Goal: Find specific fact: Find specific page/section

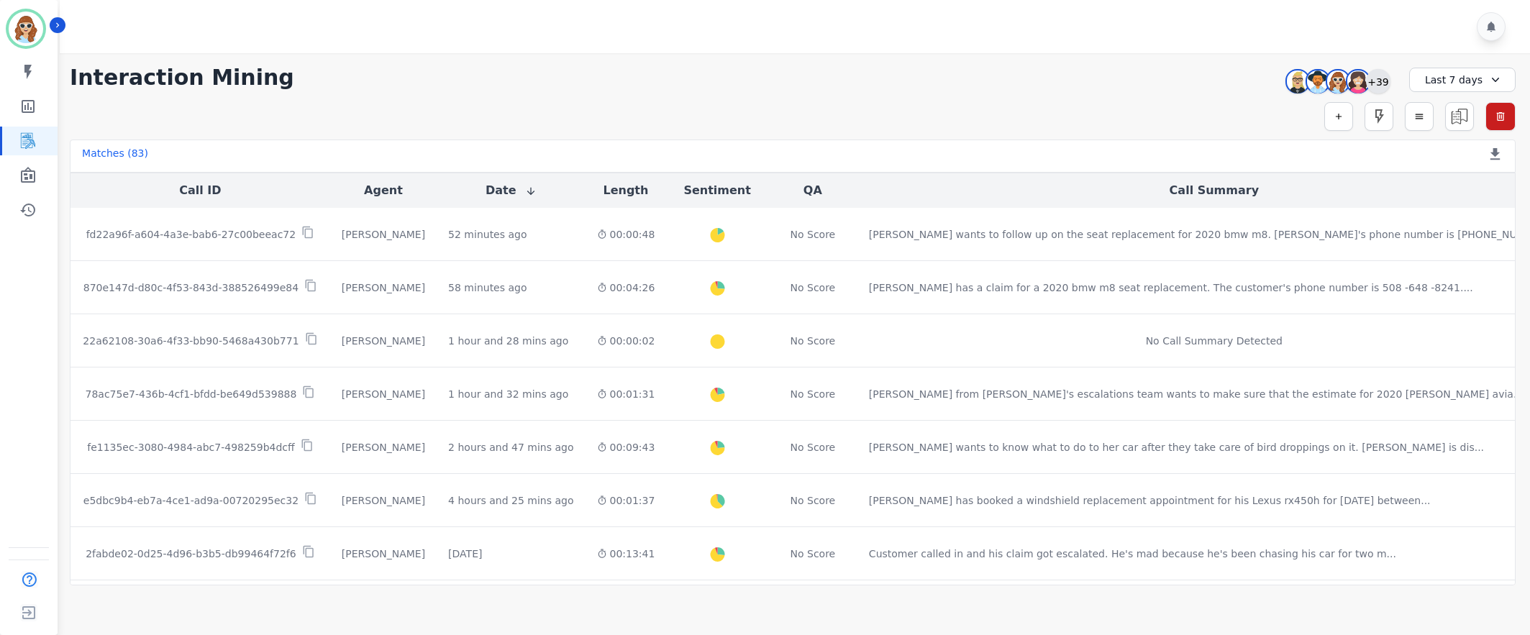
click at [1379, 80] on div "+39" at bounding box center [1378, 81] width 24 height 24
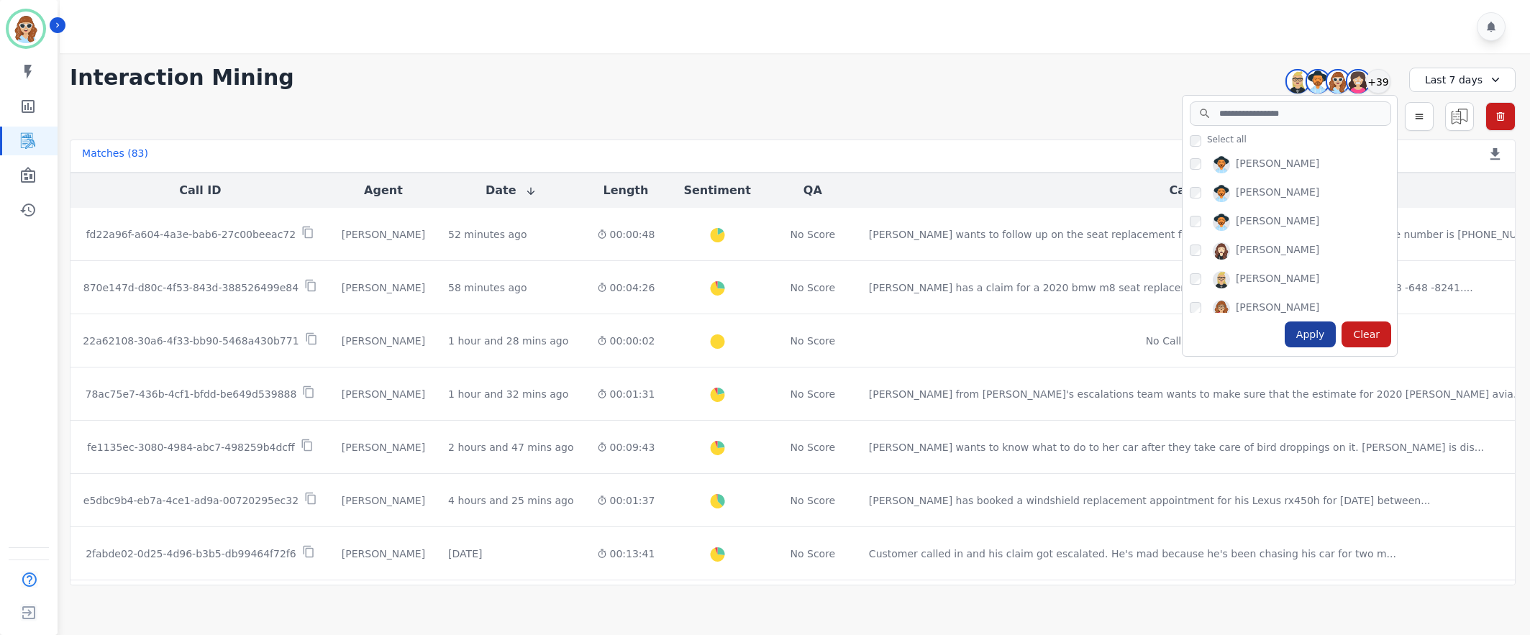
click at [1317, 339] on div "Apply" at bounding box center [1311, 334] width 52 height 26
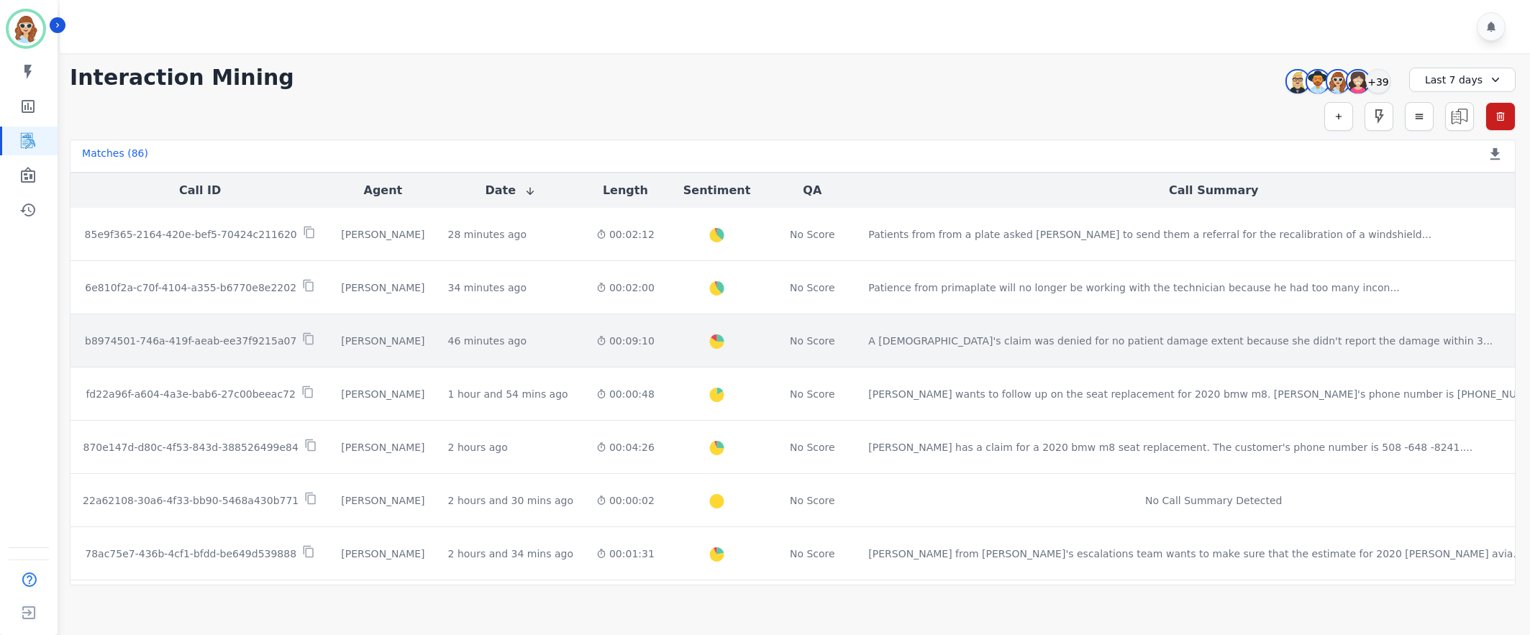
click at [227, 339] on p "b8974501-746a-419f-aeab-ee37f9215a07" at bounding box center [190, 341] width 211 height 14
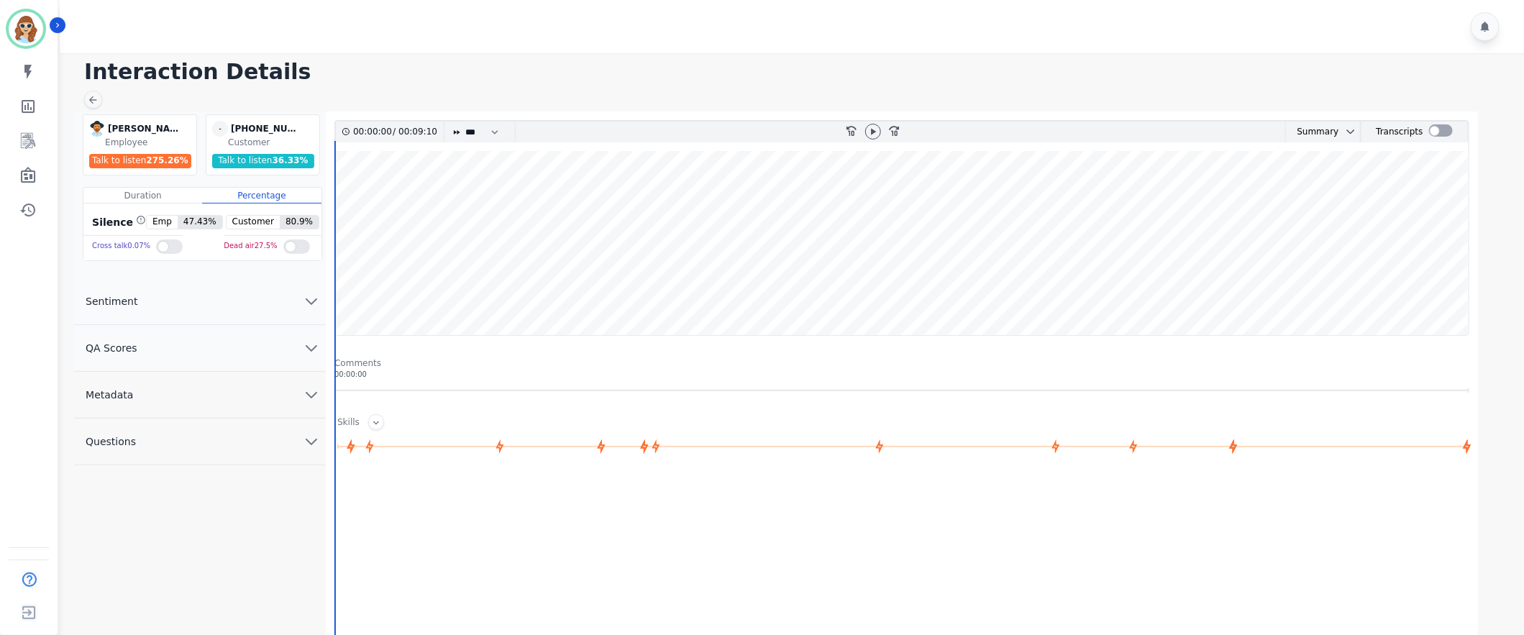
click at [309, 398] on icon "chevron down" at bounding box center [311, 394] width 17 height 17
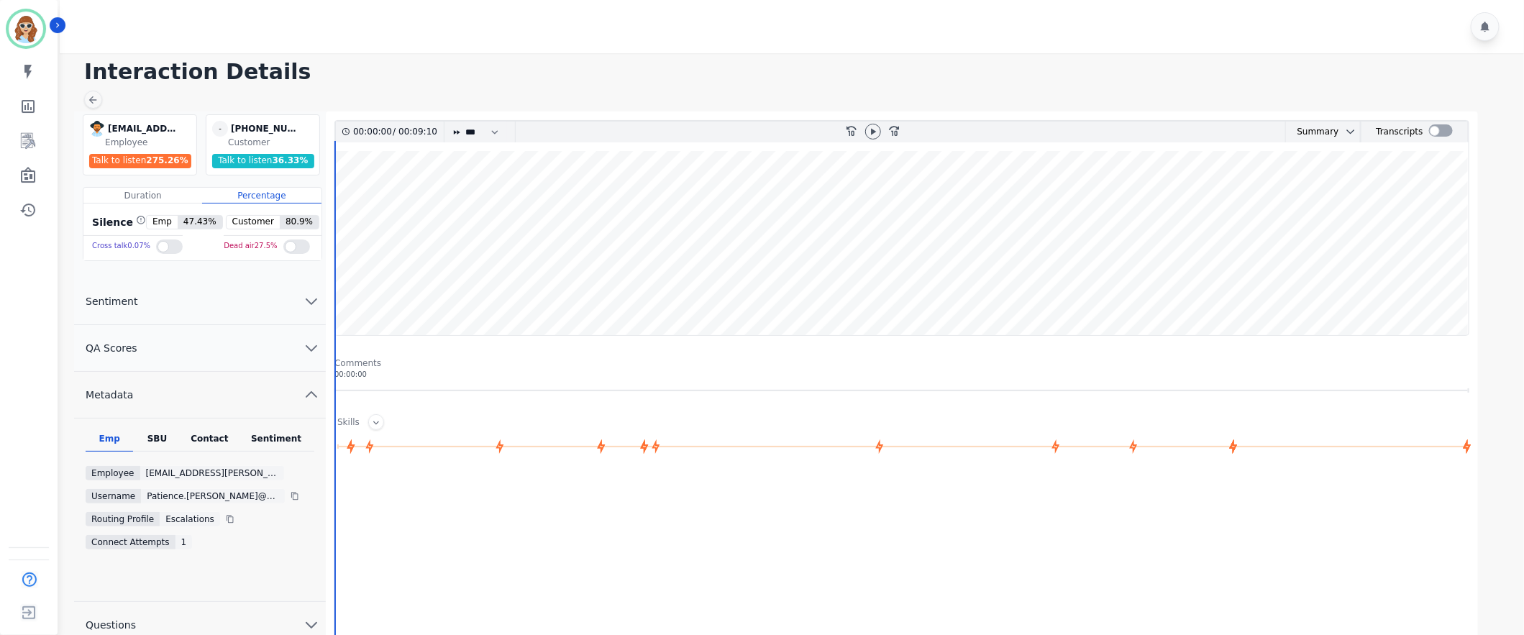
click at [158, 440] on div "SBU" at bounding box center [156, 442] width 47 height 19
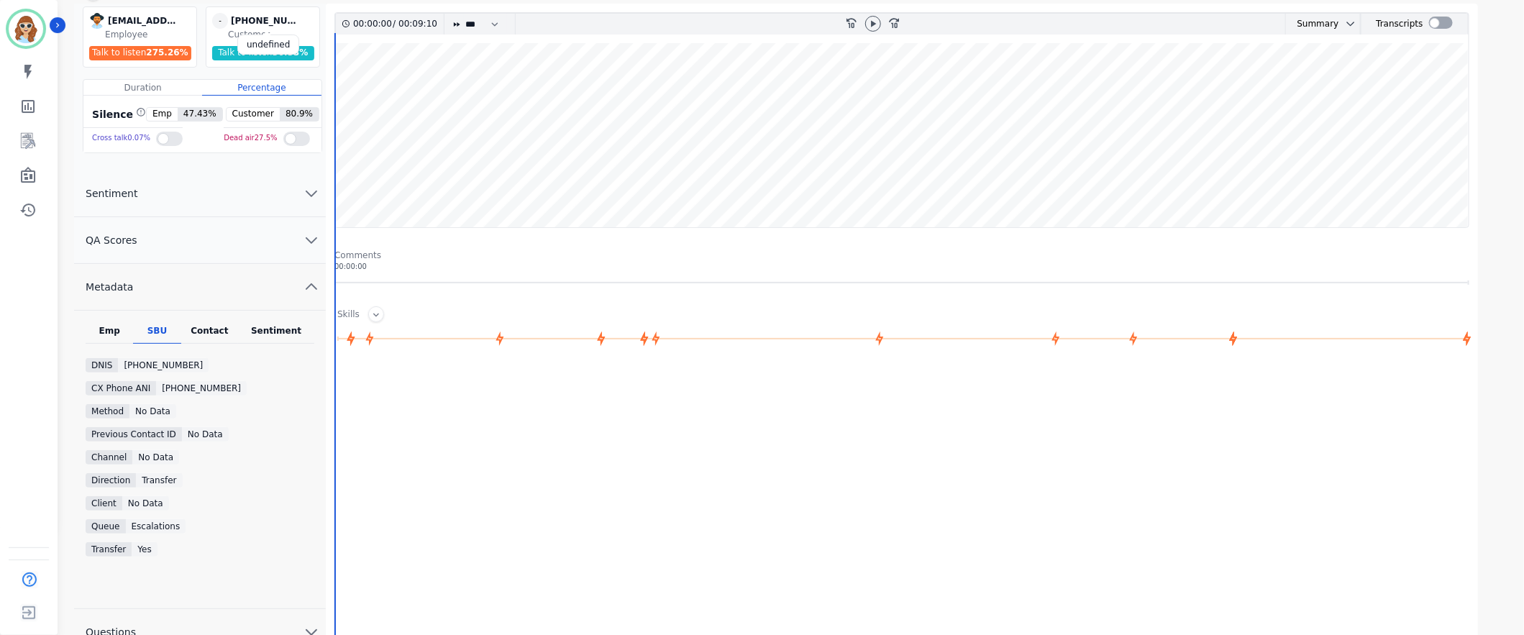
scroll to position [102, 0]
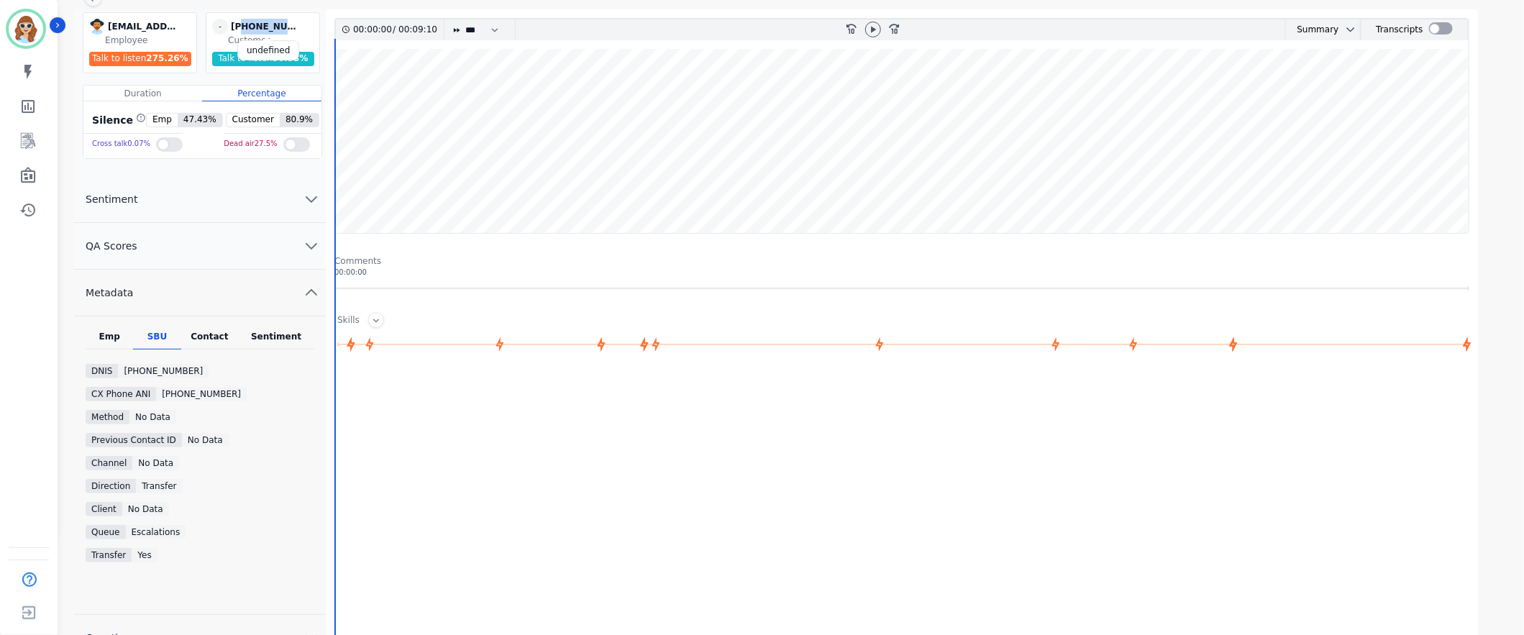
drag, startPoint x: 298, startPoint y: 19, endPoint x: 242, endPoint y: 24, distance: 57.0
click at [242, 24] on div "[PHONE_NUMBER]" at bounding box center [267, 27] width 72 height 16
copy div "3615855818"
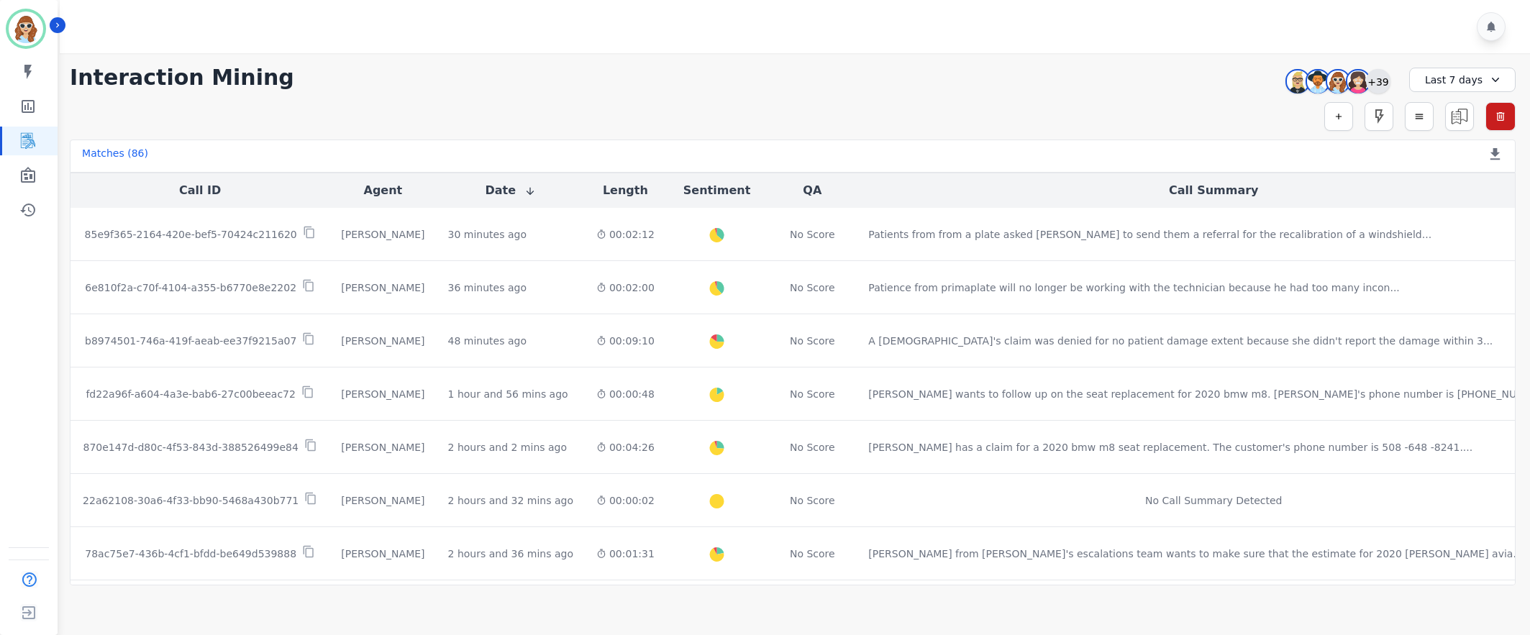
click at [1381, 86] on div "+39" at bounding box center [1378, 81] width 24 height 24
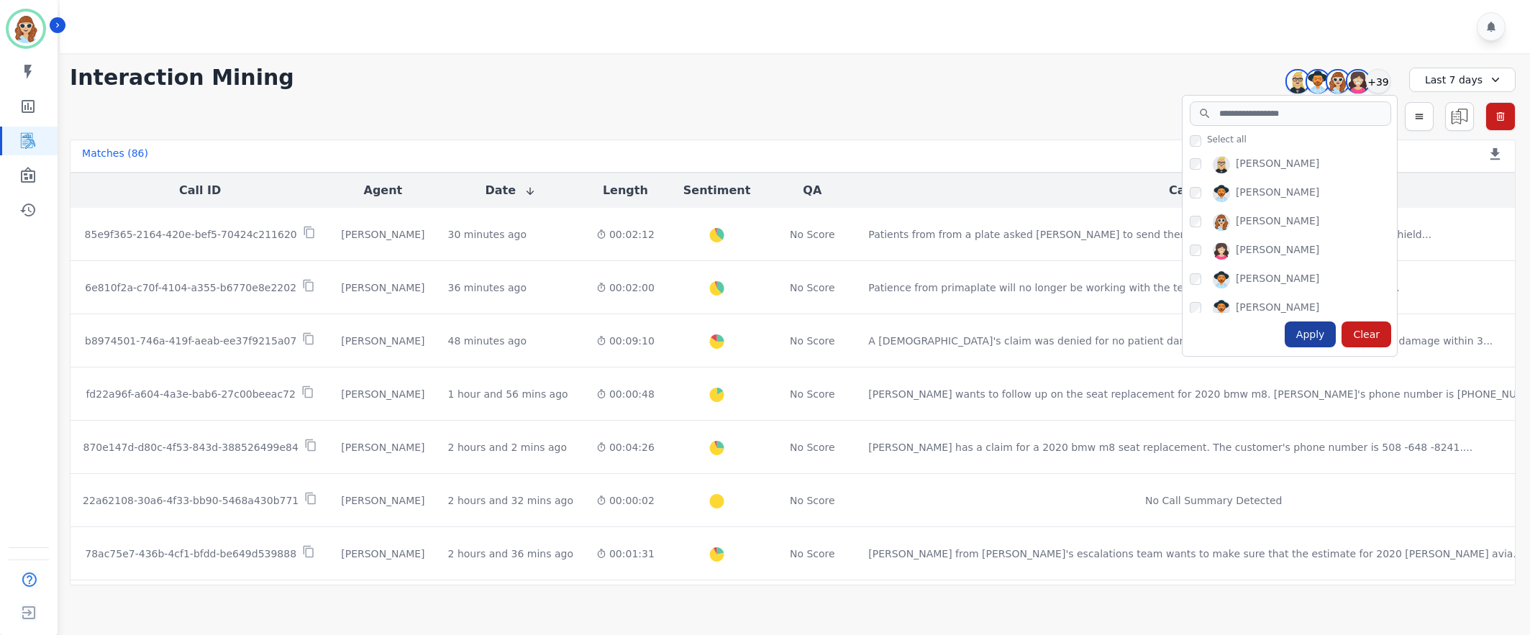
click at [1327, 332] on div "Apply" at bounding box center [1311, 334] width 52 height 26
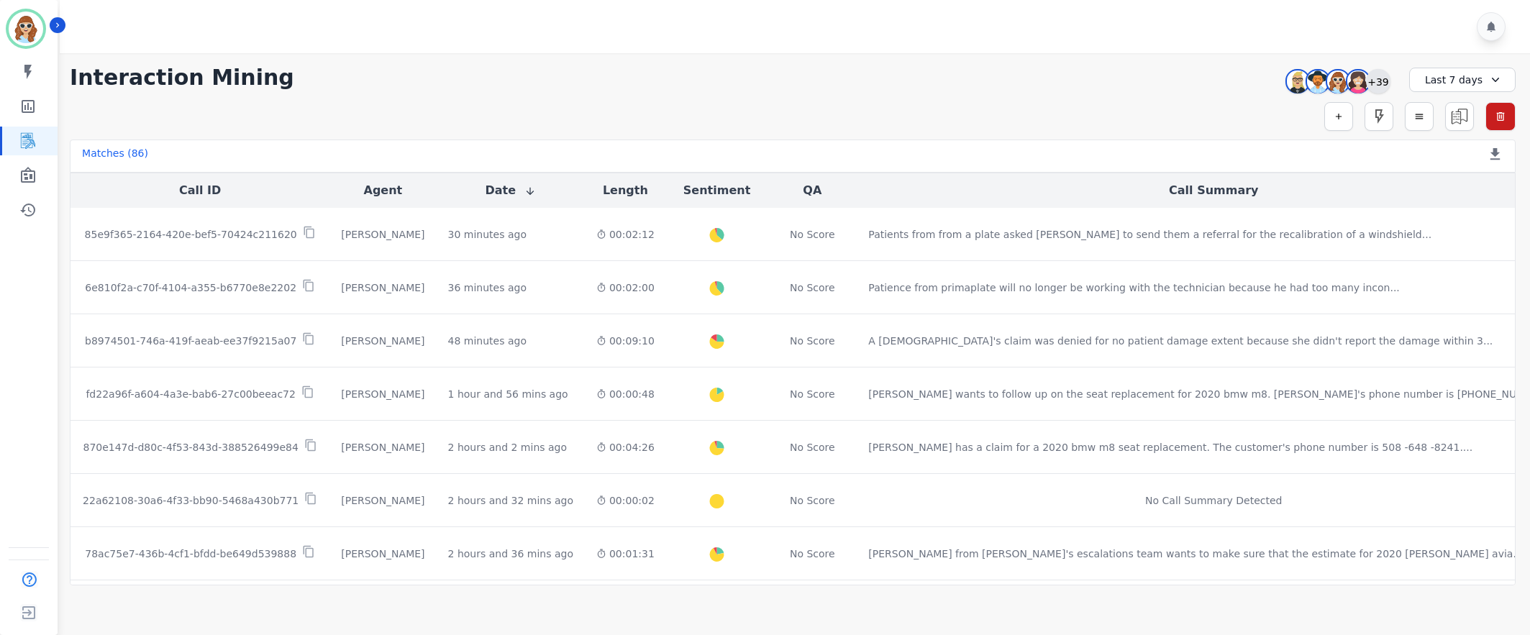
click at [1381, 78] on div "+39" at bounding box center [1378, 81] width 24 height 24
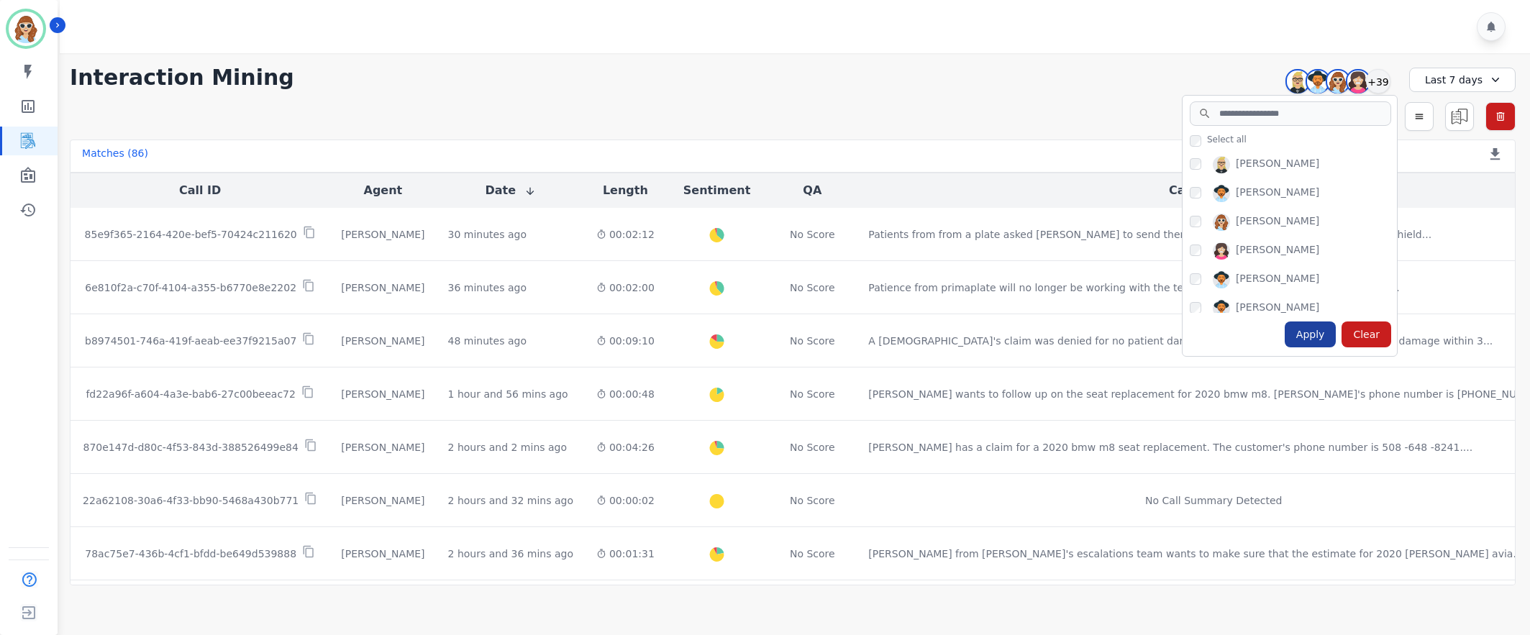
click at [1310, 332] on div "Apply" at bounding box center [1311, 334] width 52 height 26
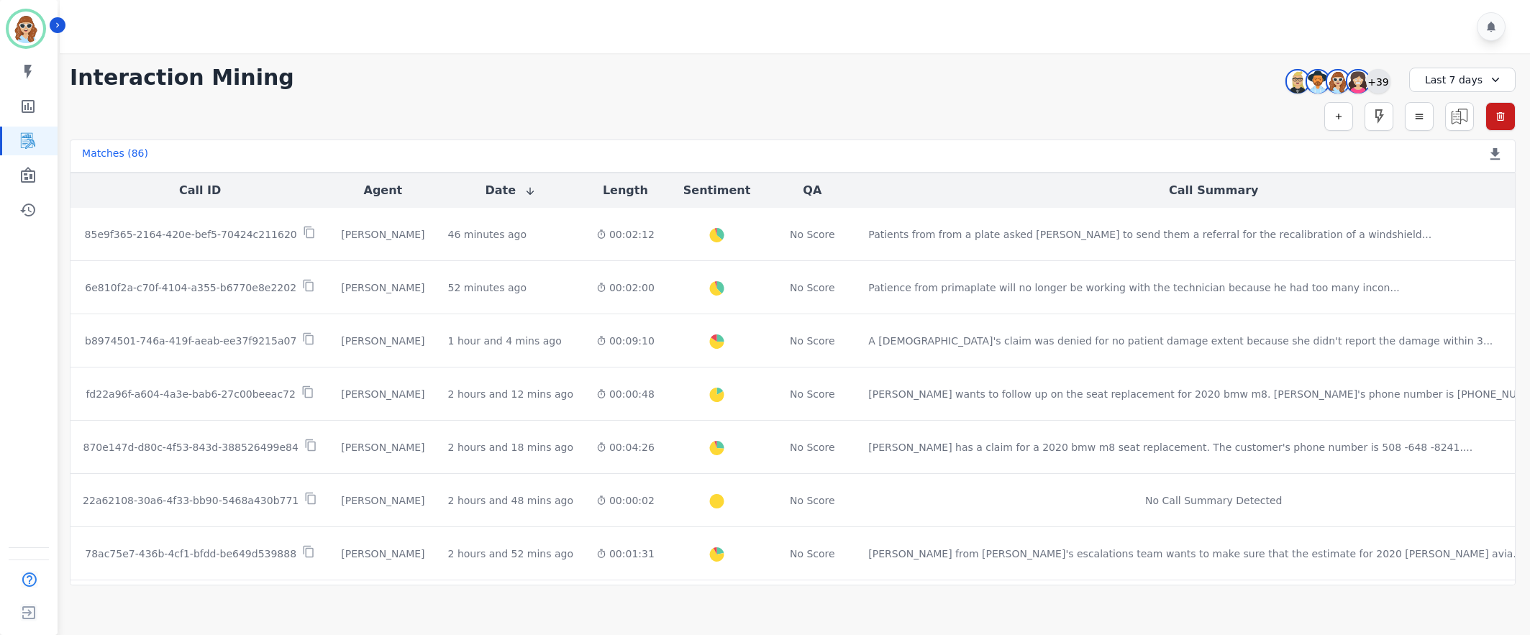
click at [1384, 84] on div "+39" at bounding box center [1378, 81] width 24 height 24
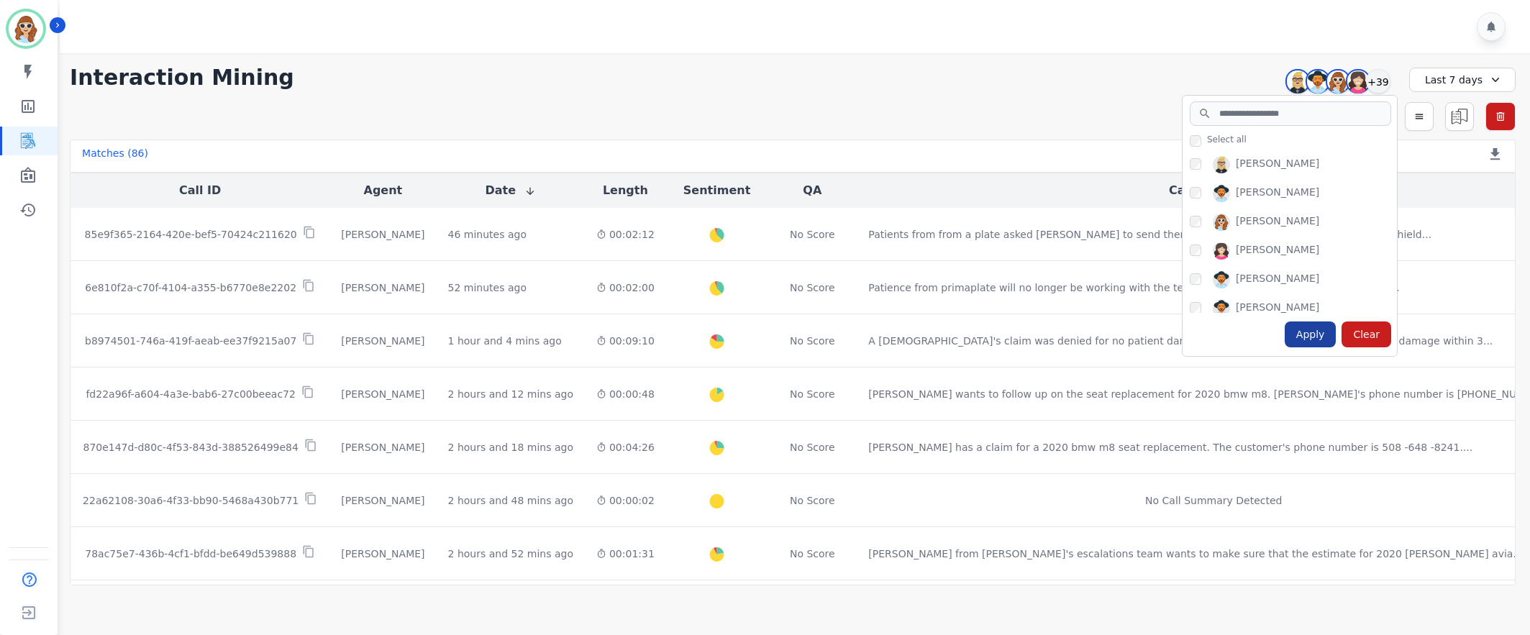
click at [1316, 333] on div "Apply" at bounding box center [1311, 334] width 52 height 26
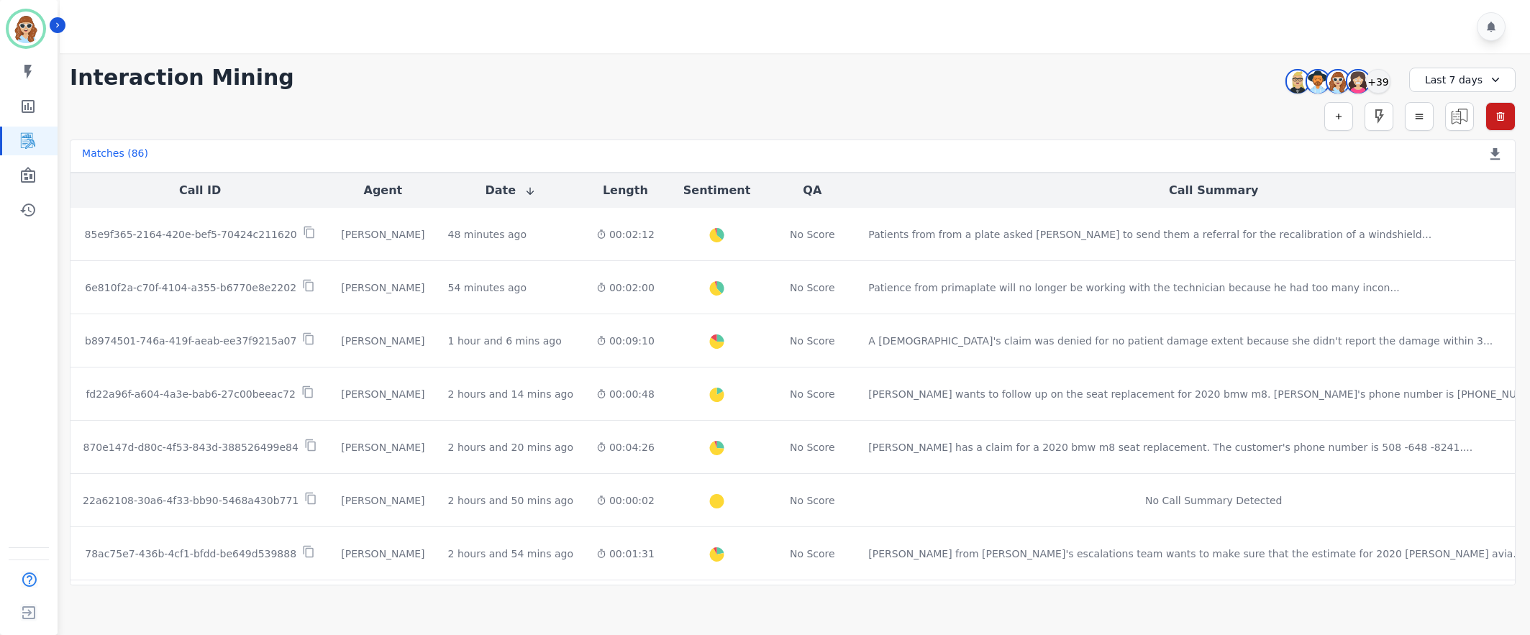
click at [1392, 80] on div "[PERSON_NAME] [PERSON_NAME] [PERSON_NAME] [PERSON_NAME] +39" at bounding box center [1336, 81] width 124 height 27
click at [1379, 80] on div "+39" at bounding box center [1378, 81] width 24 height 24
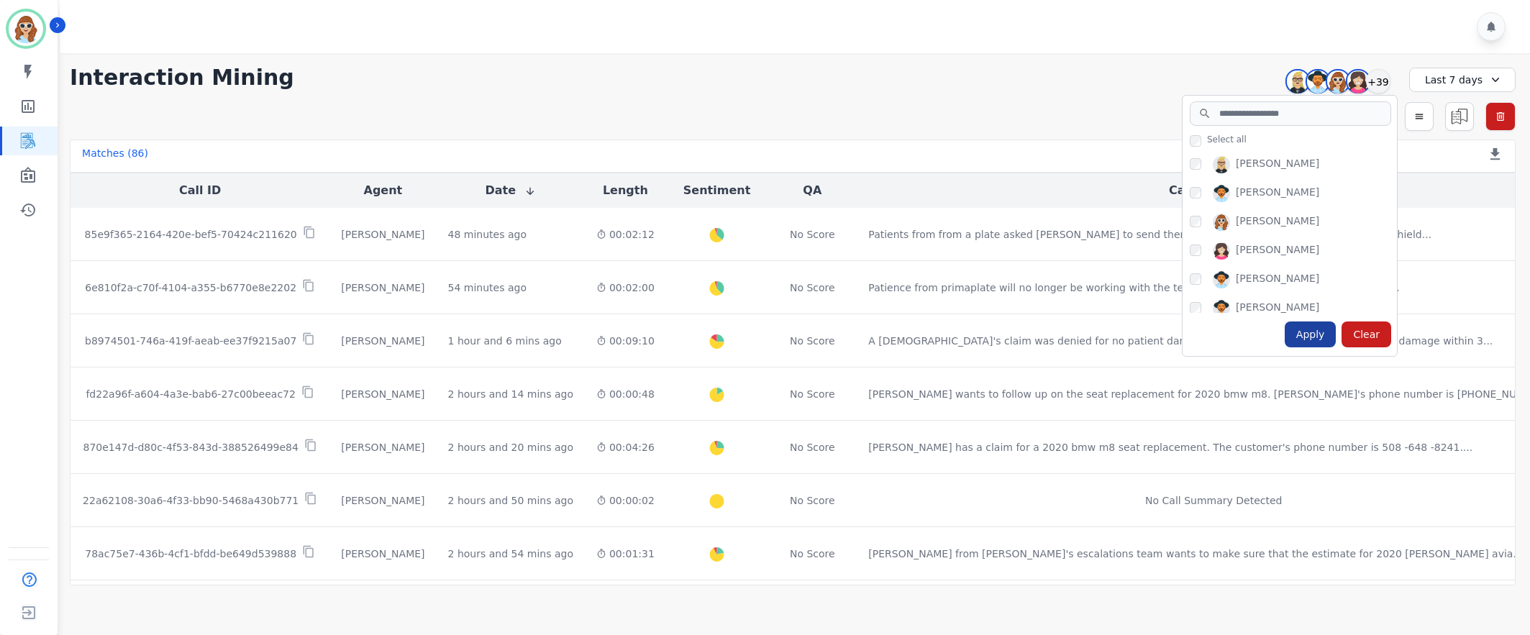
click at [1310, 344] on div "Apply" at bounding box center [1311, 334] width 52 height 26
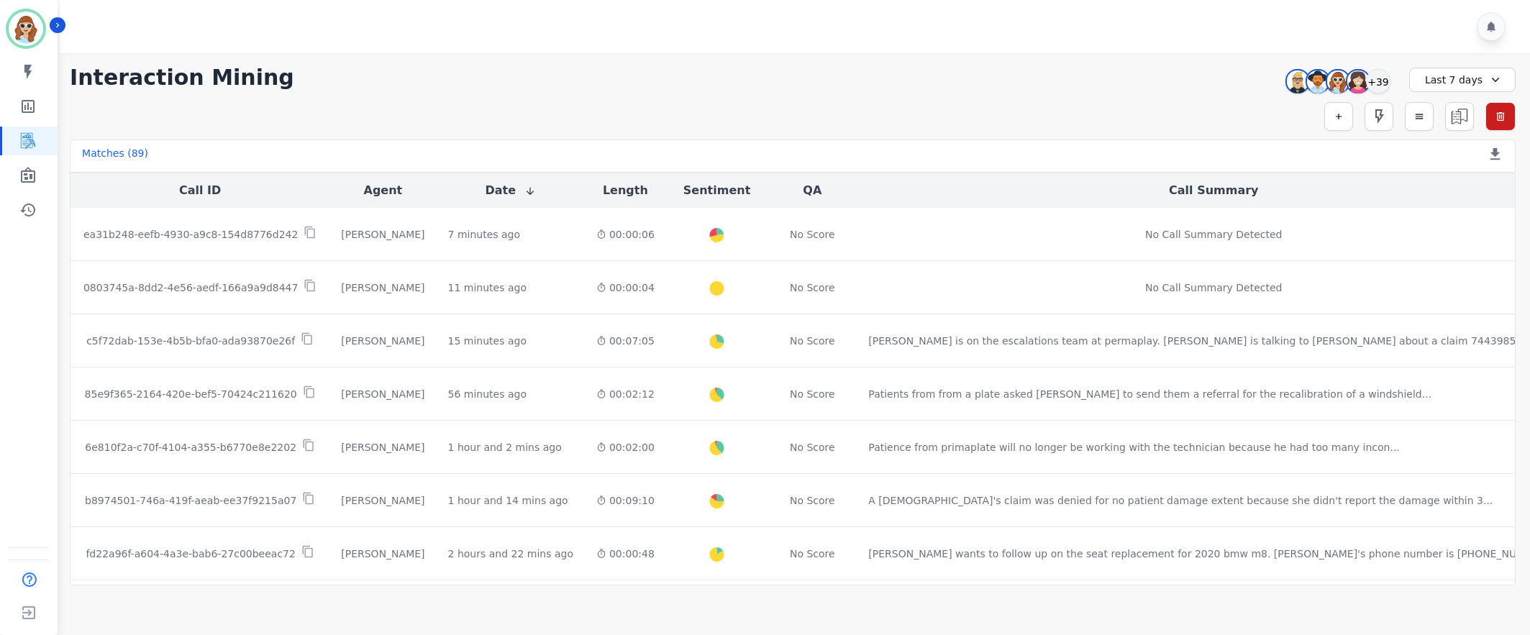
drag, startPoint x: 1381, startPoint y: 85, endPoint x: 1369, endPoint y: 93, distance: 14.6
click at [1381, 84] on div "+39" at bounding box center [1378, 81] width 24 height 24
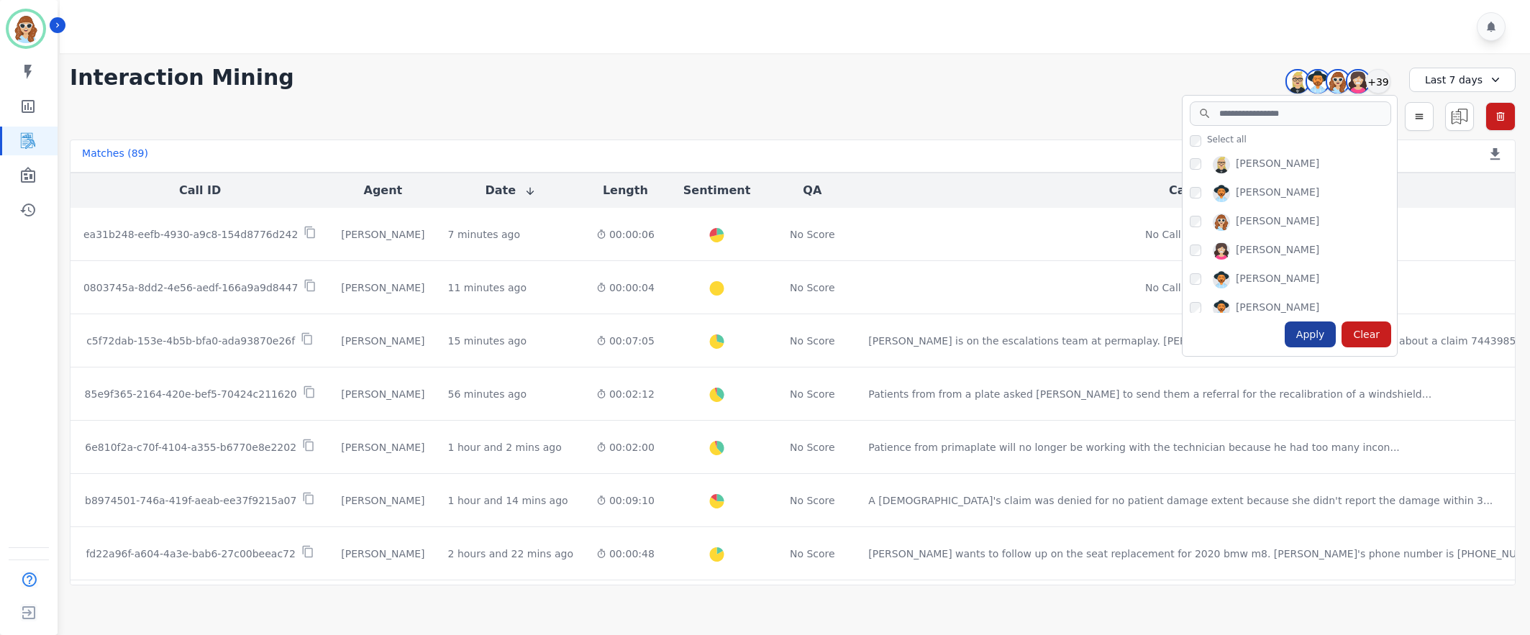
click at [1321, 333] on div "Apply" at bounding box center [1311, 334] width 52 height 26
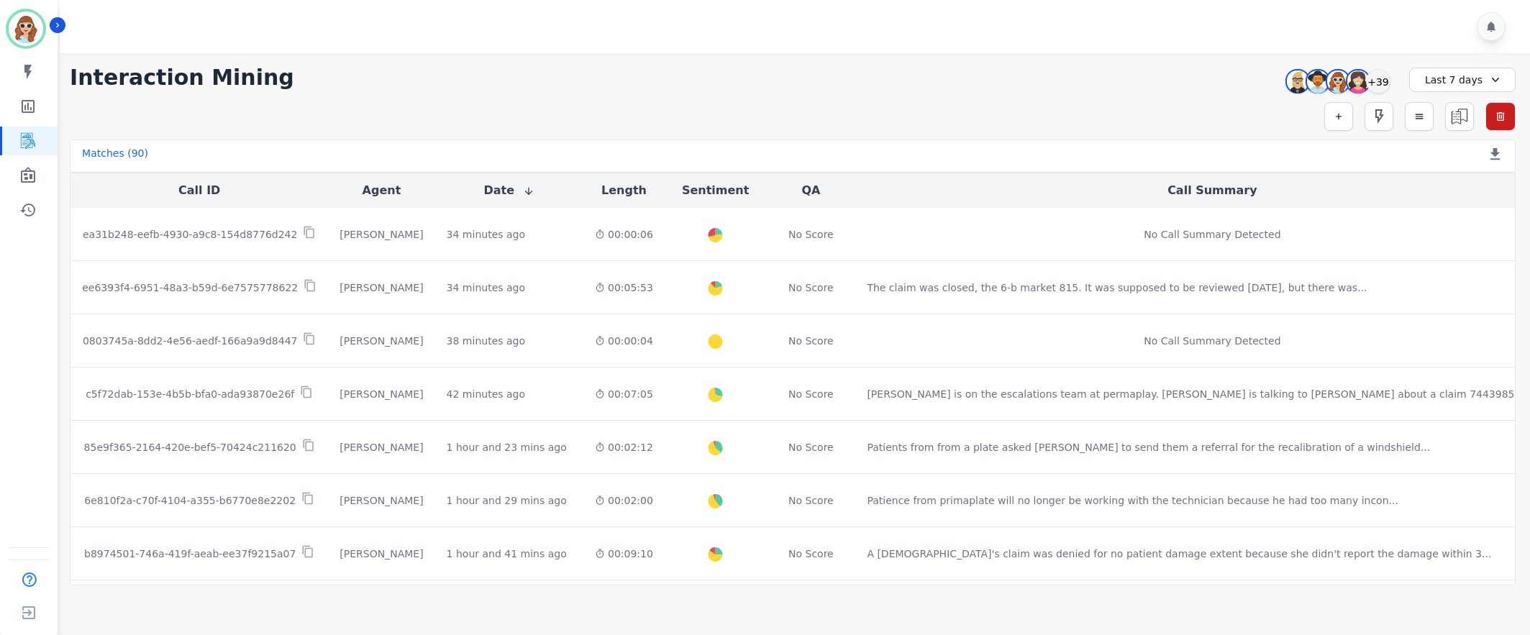
click at [1099, 65] on div "**********" at bounding box center [793, 78] width 1446 height 26
click at [1382, 83] on div "+39" at bounding box center [1378, 81] width 24 height 24
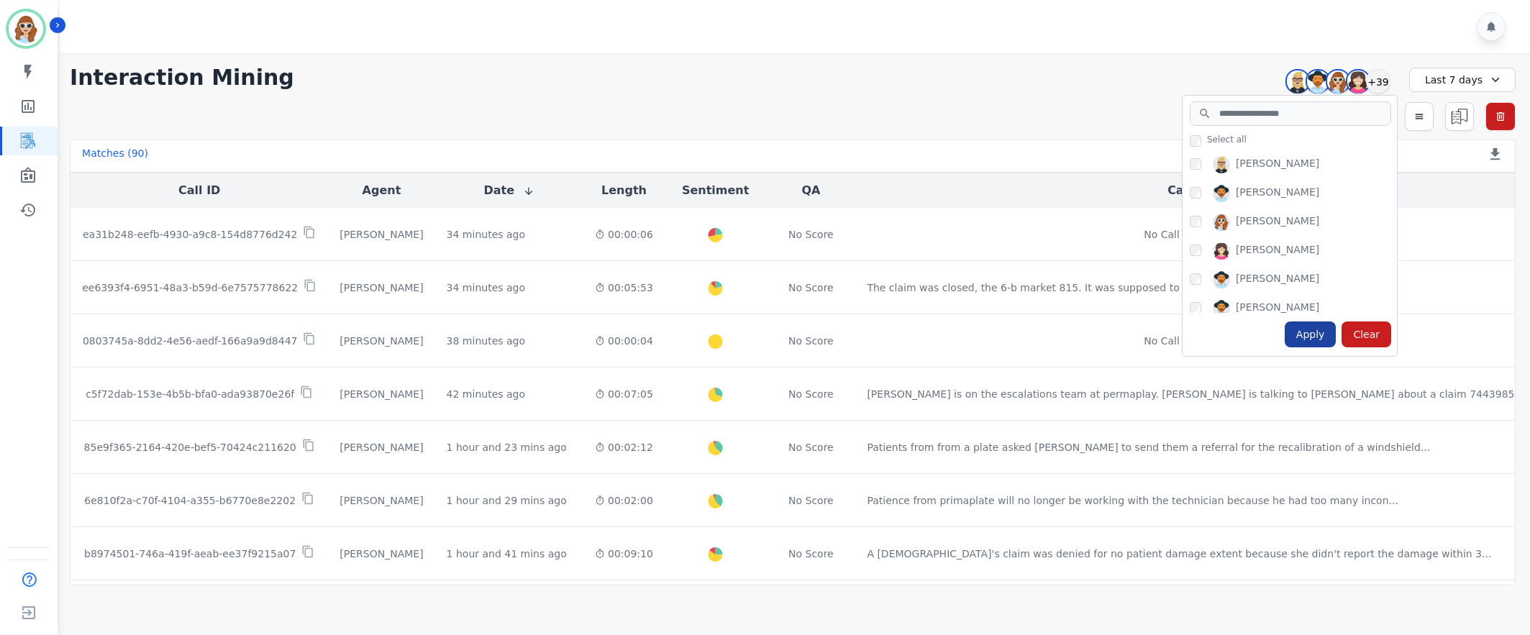
click at [1313, 335] on div "Apply" at bounding box center [1311, 334] width 52 height 26
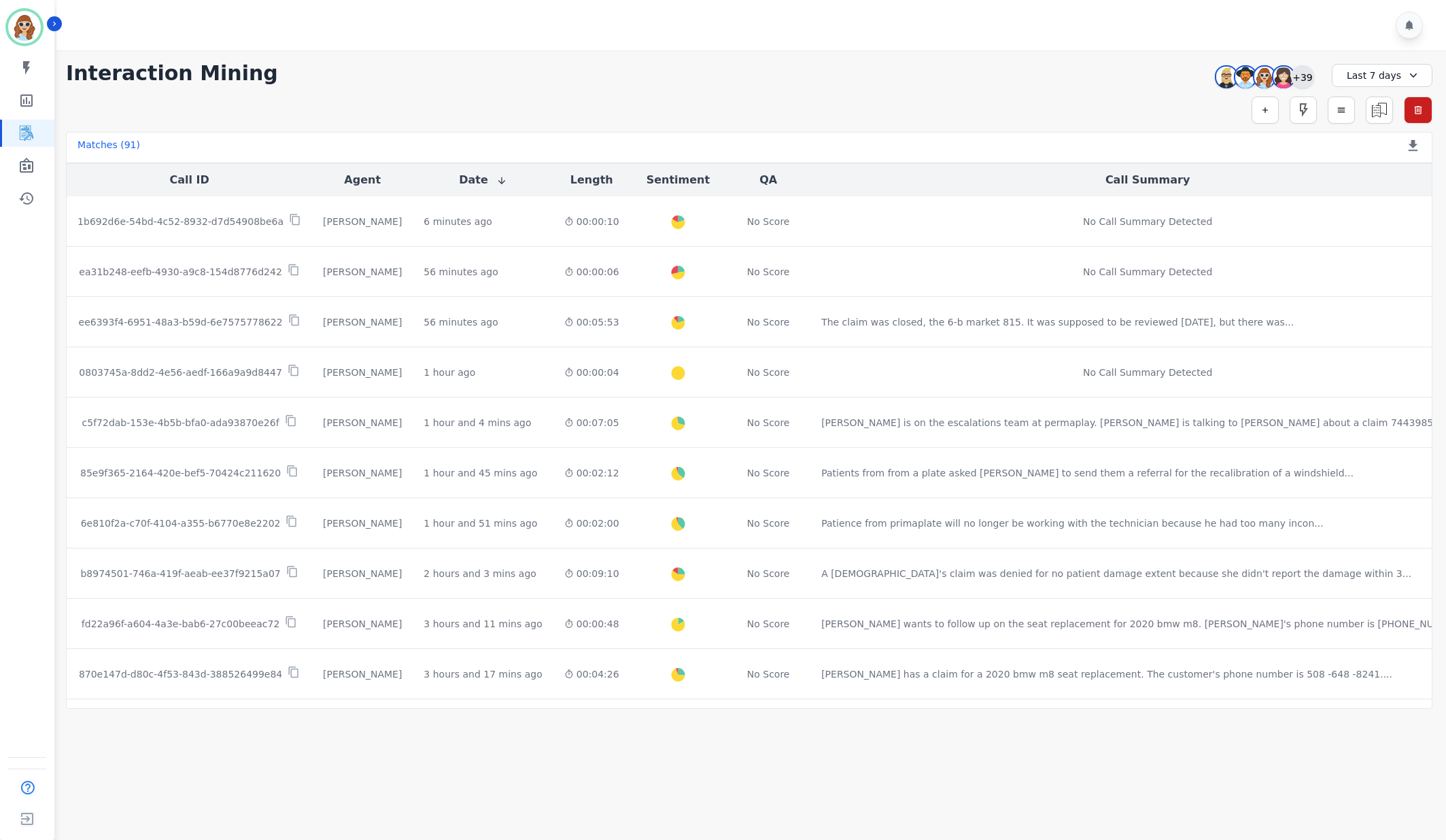
click at [1307, 84] on div "+39" at bounding box center [1302, 77] width 23 height 23
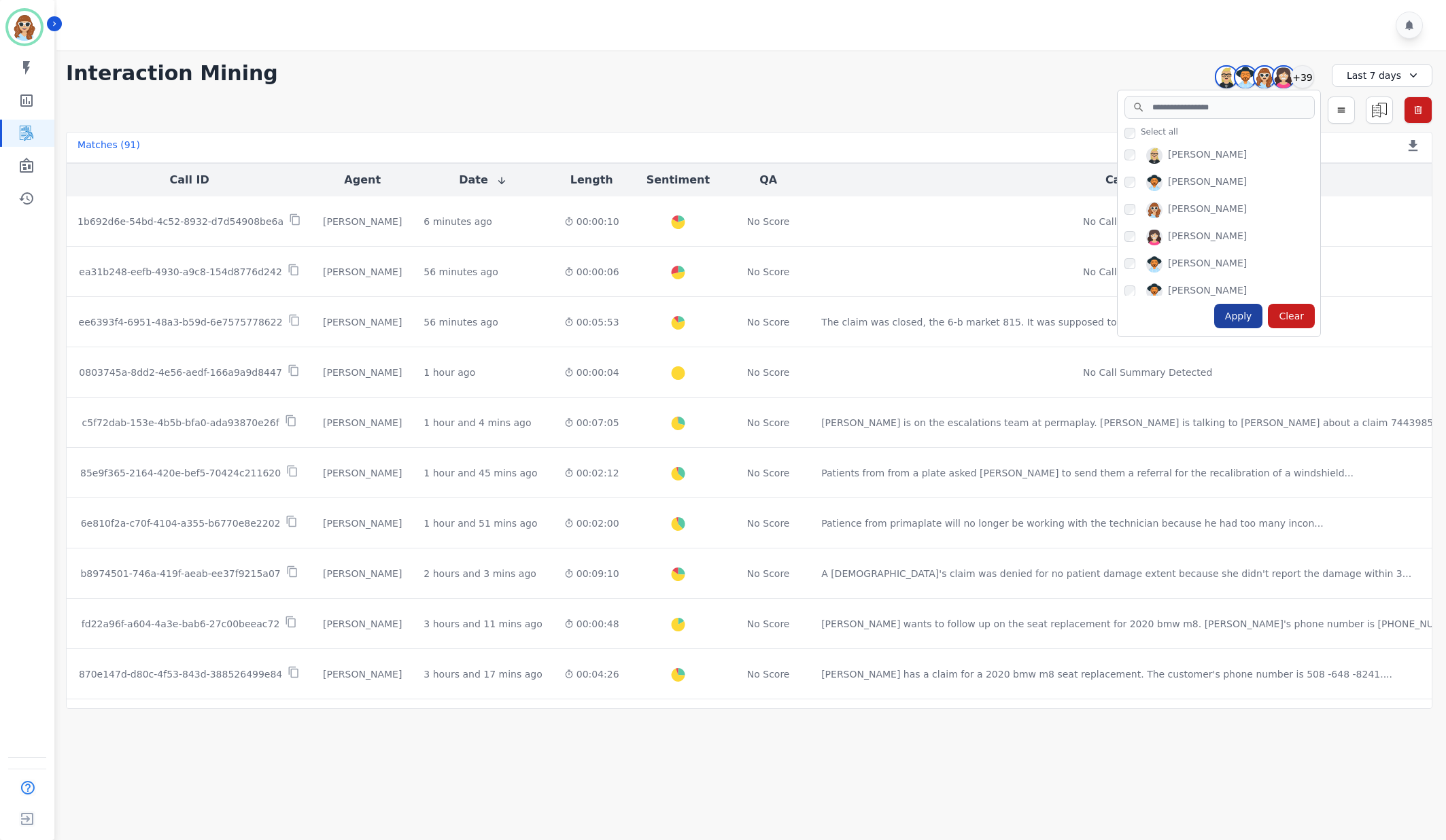
click at [1250, 311] on div "Apply" at bounding box center [1239, 316] width 49 height 25
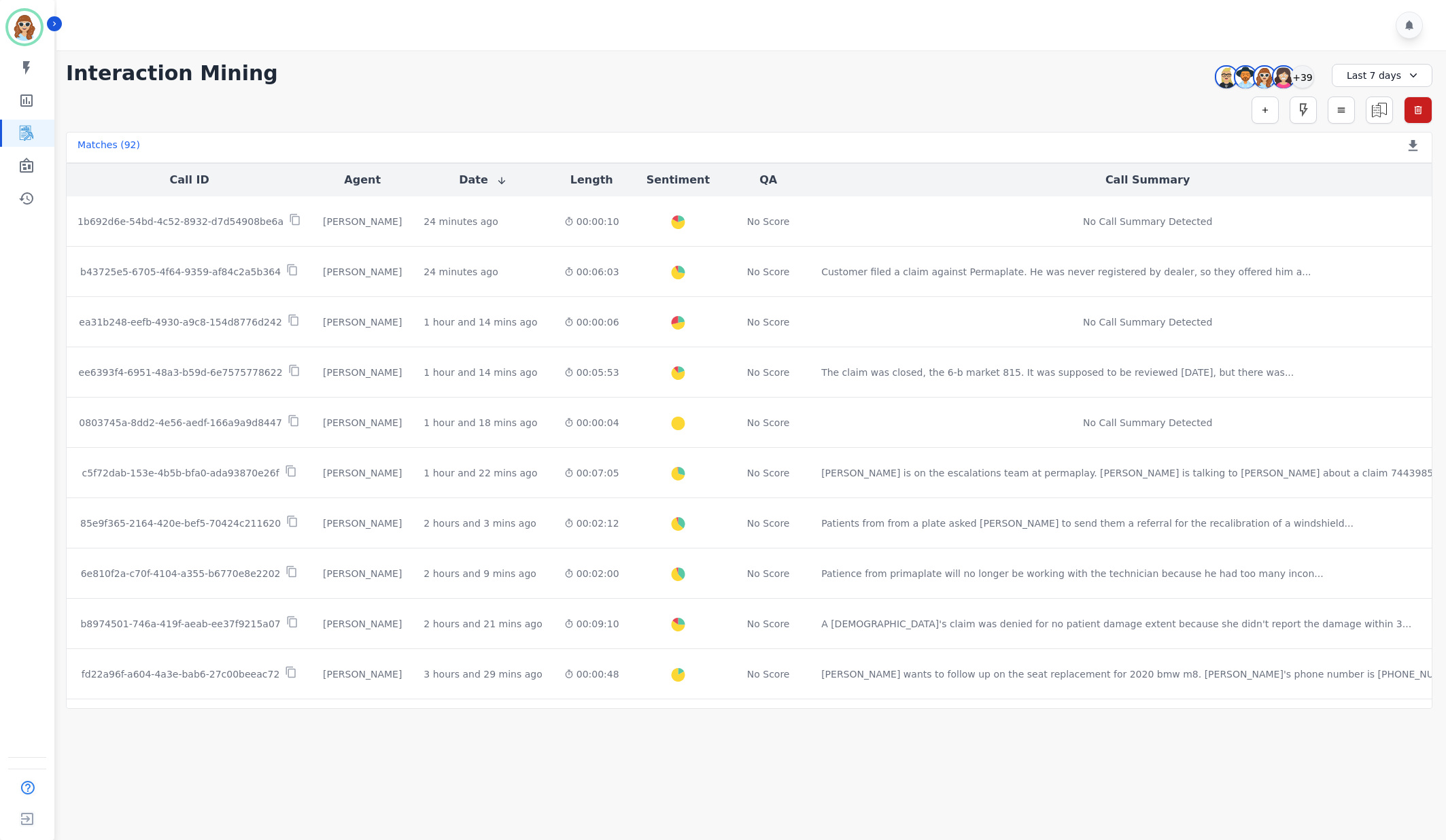
click at [1077, 9] on div at bounding box center [753, 25] width 1393 height 50
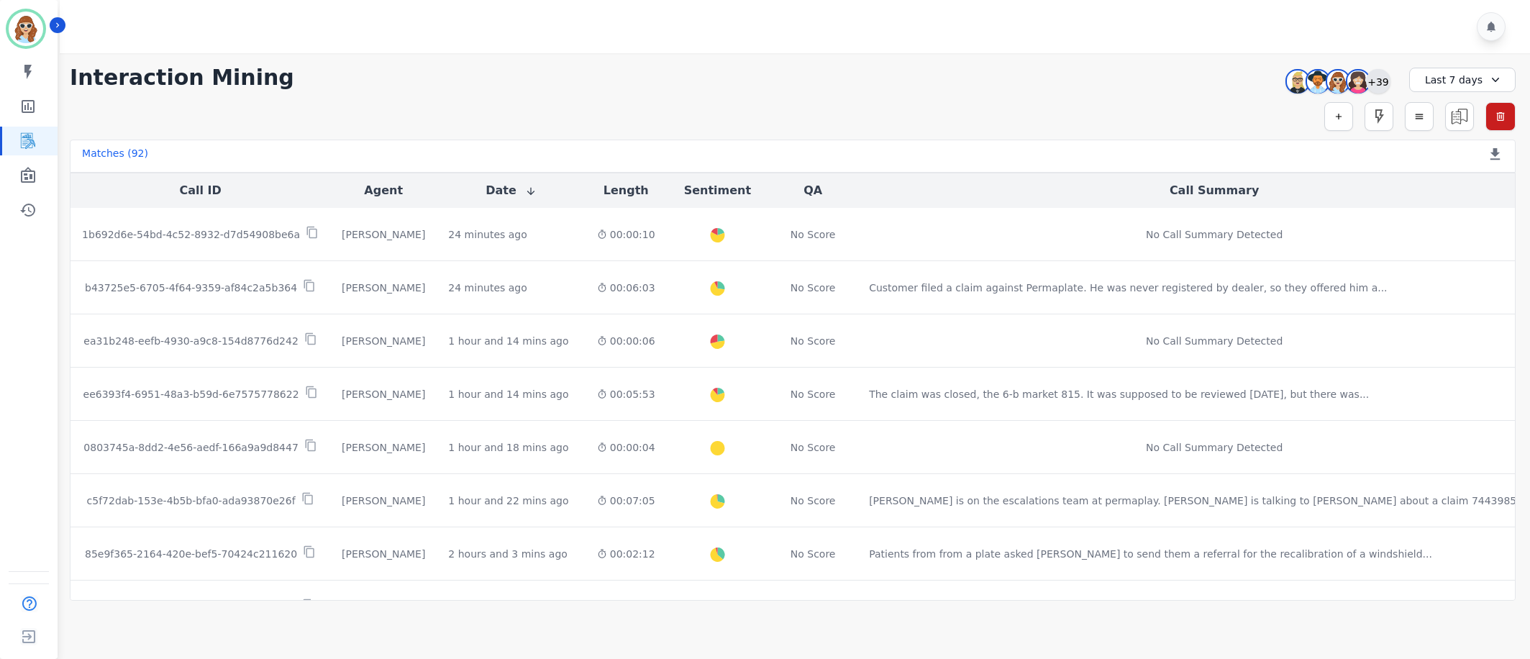
click at [1386, 78] on div "+39" at bounding box center [1378, 81] width 24 height 24
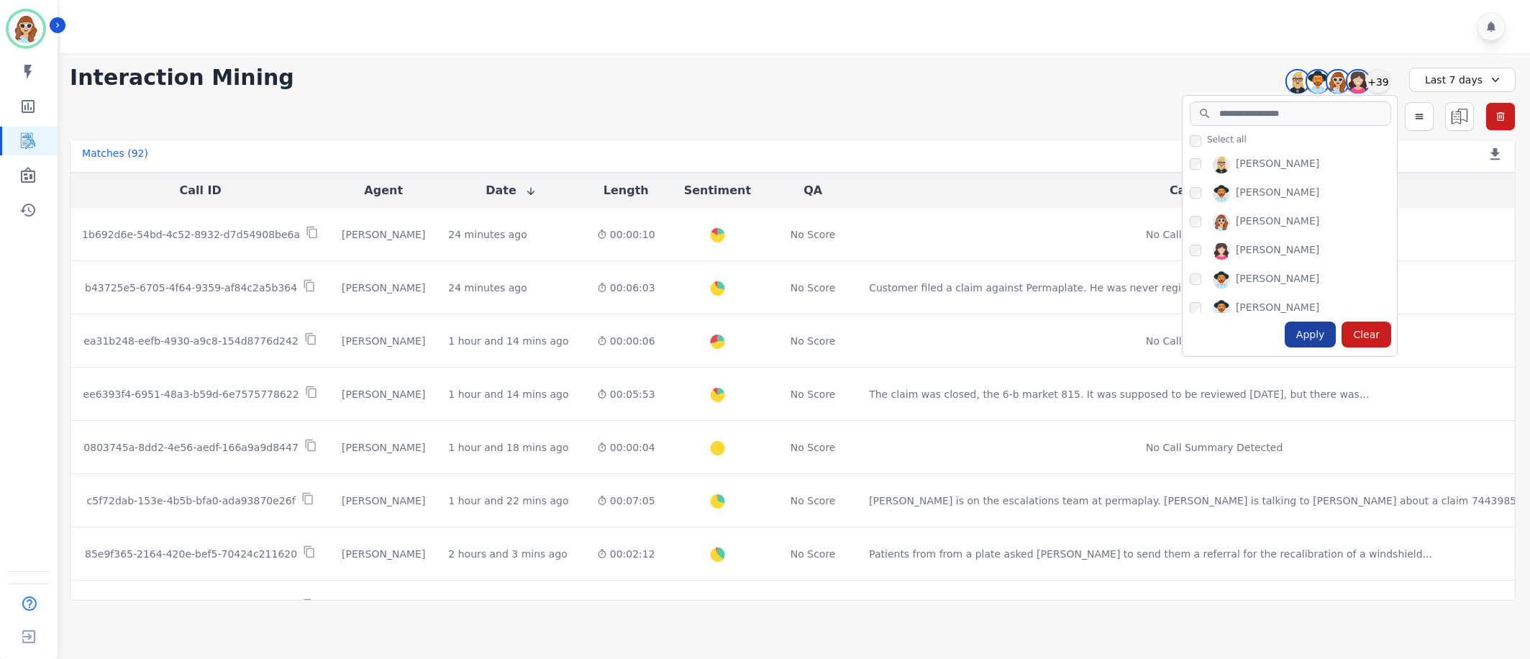
click at [1310, 326] on div "Apply" at bounding box center [1311, 334] width 52 height 26
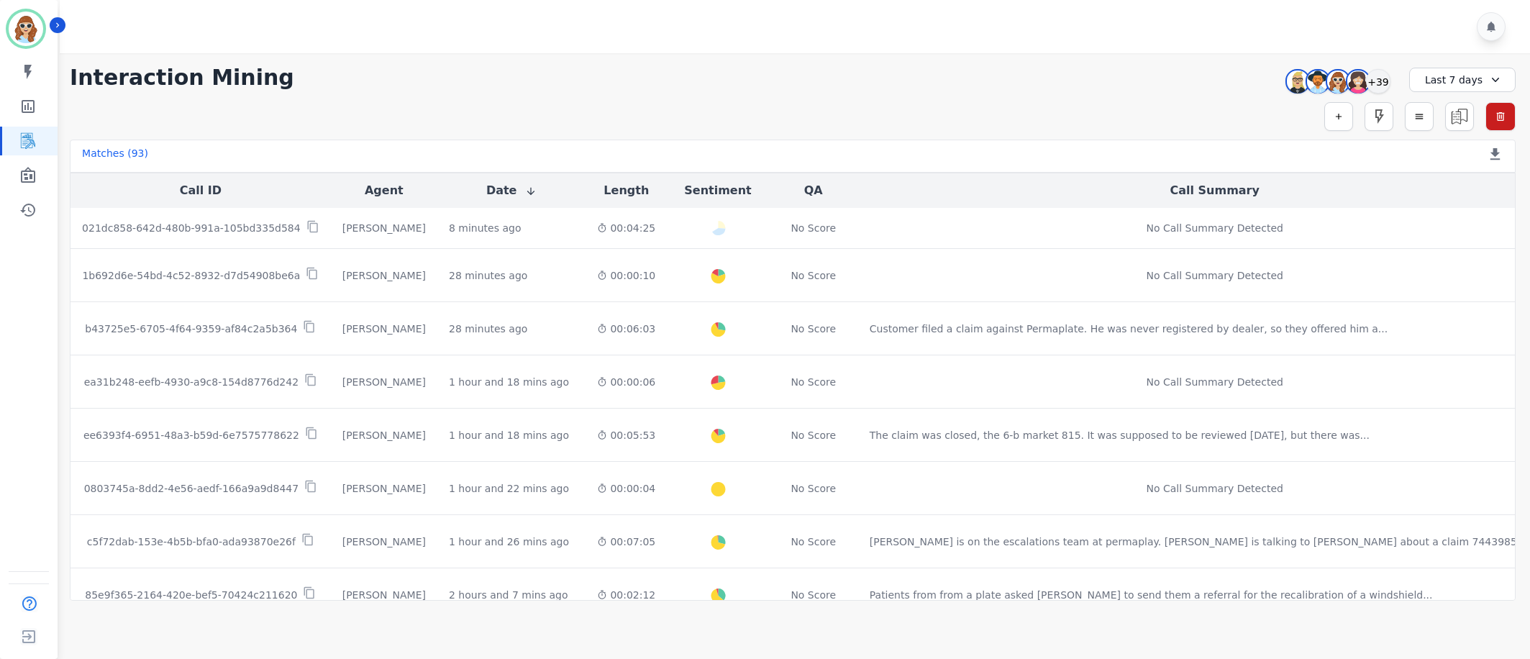
drag, startPoint x: 1137, startPoint y: 83, endPoint x: 1282, endPoint y: 104, distance: 146.9
click at [1137, 83] on div "**********" at bounding box center [793, 78] width 1446 height 26
click at [1385, 83] on div "+39" at bounding box center [1378, 81] width 24 height 24
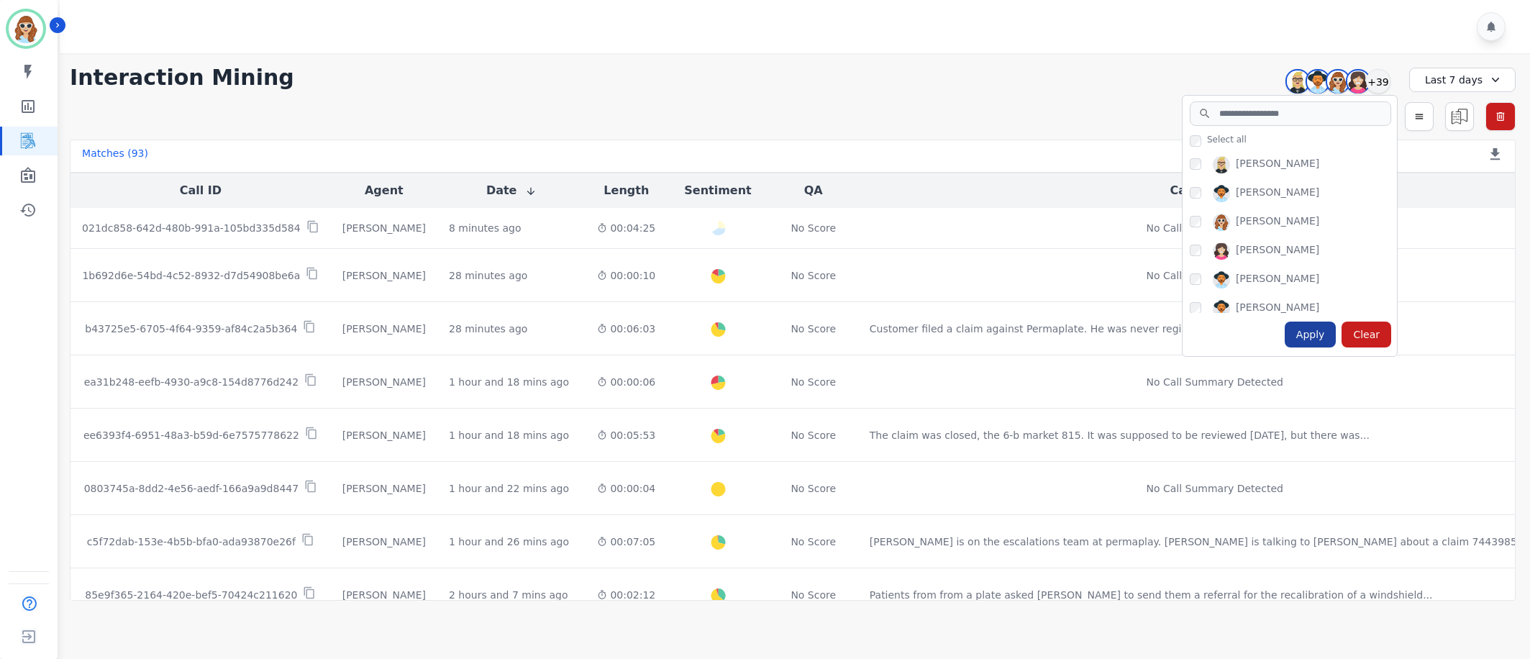
click at [1315, 342] on div "Apply" at bounding box center [1311, 334] width 52 height 26
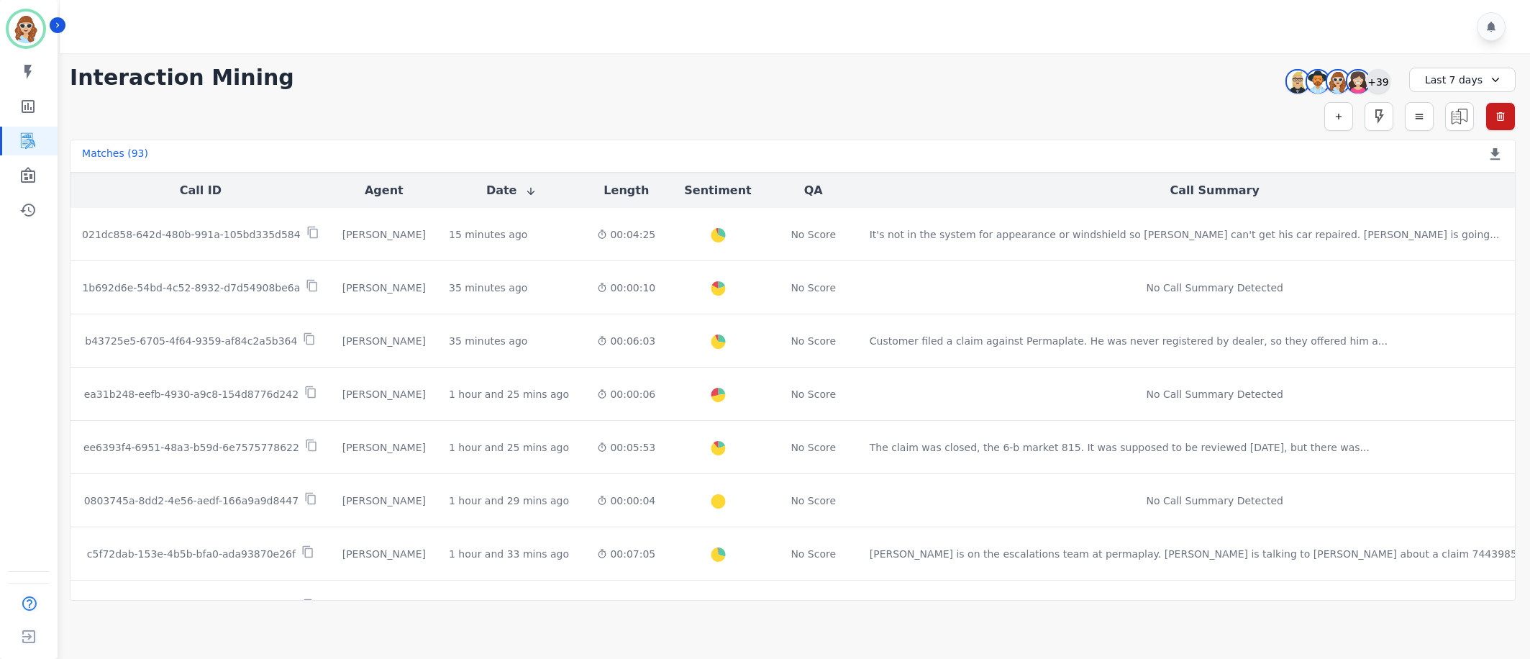
click at [1382, 84] on div "+39" at bounding box center [1378, 81] width 24 height 24
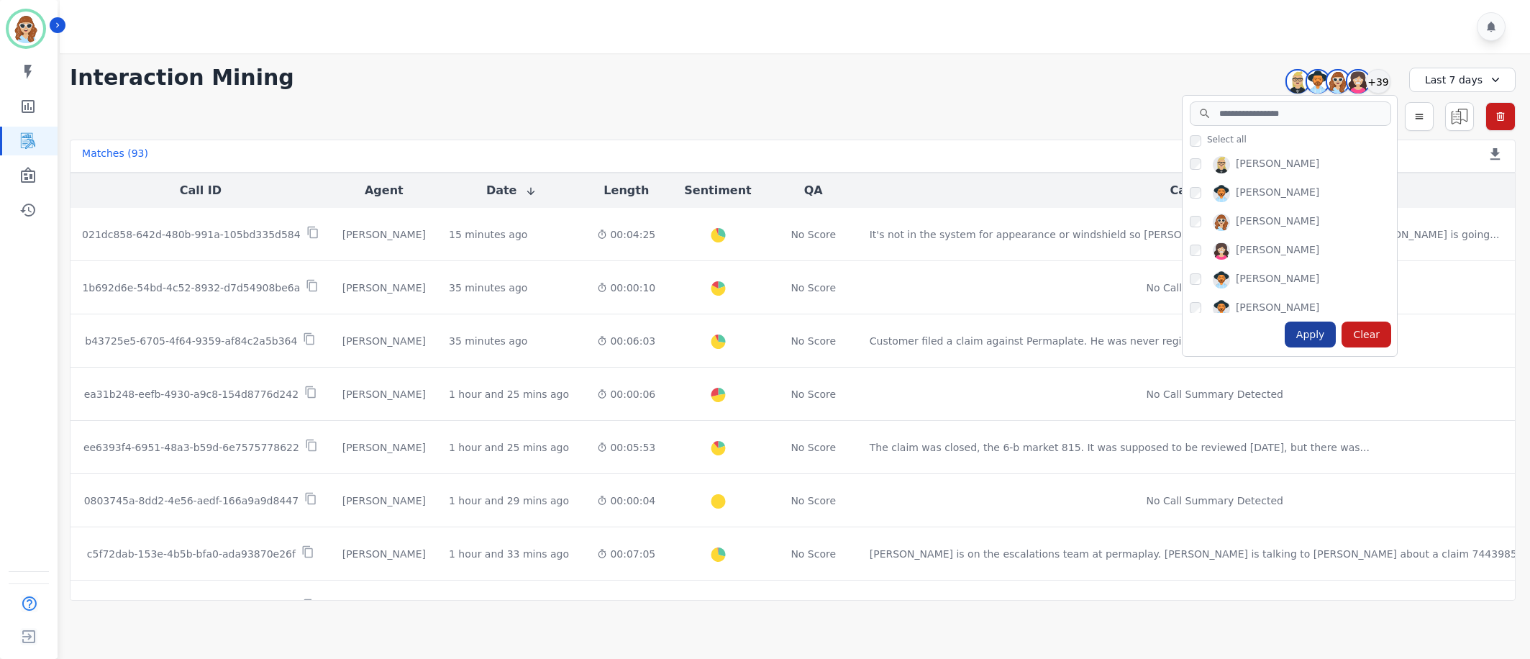
click at [1304, 335] on div "Apply" at bounding box center [1311, 334] width 52 height 26
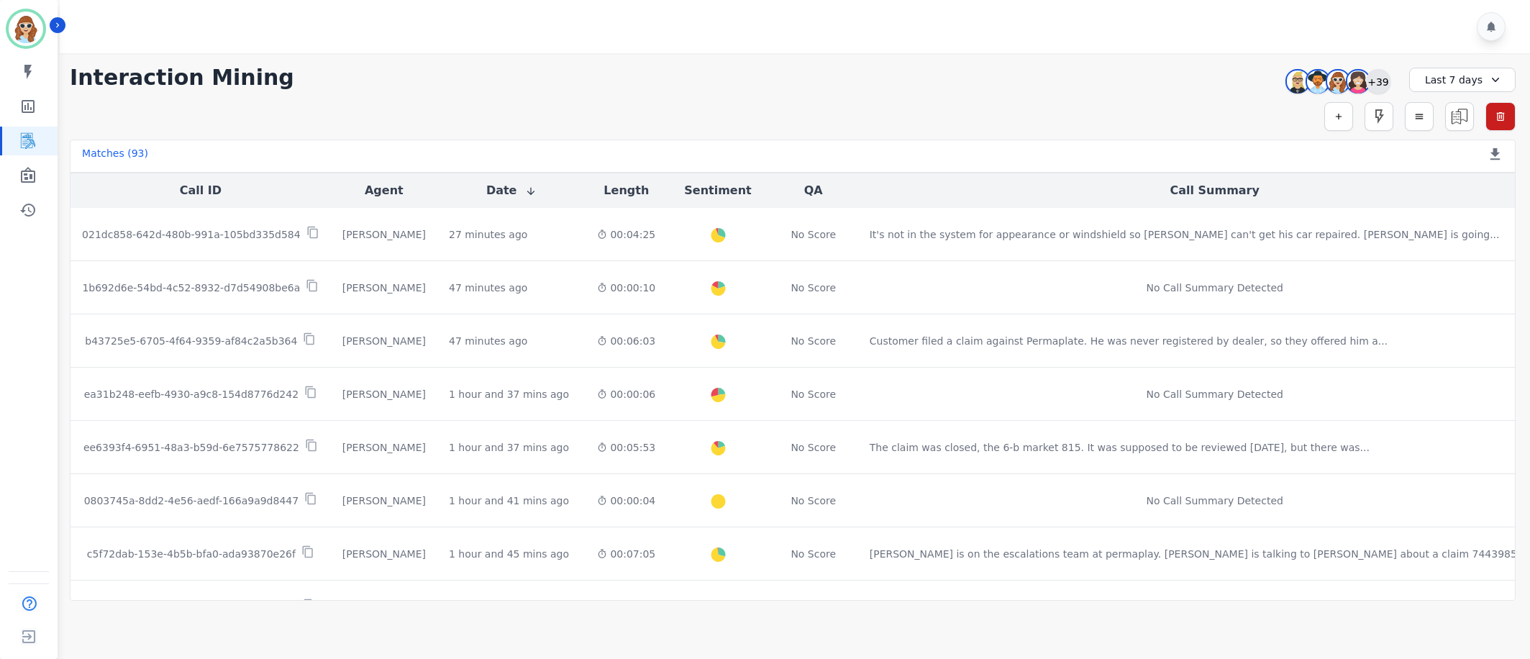
click at [1383, 84] on div "+39" at bounding box center [1378, 81] width 24 height 24
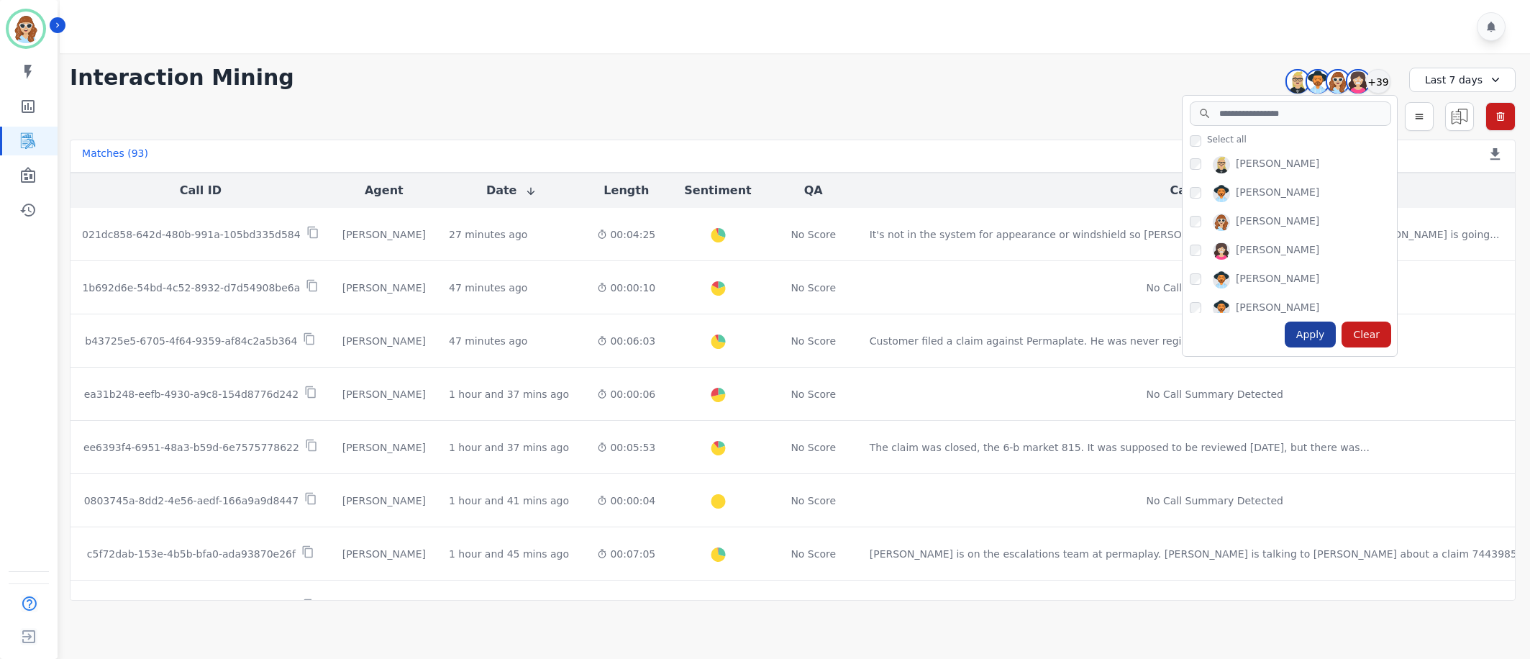
click at [1297, 324] on div "Apply" at bounding box center [1311, 334] width 52 height 26
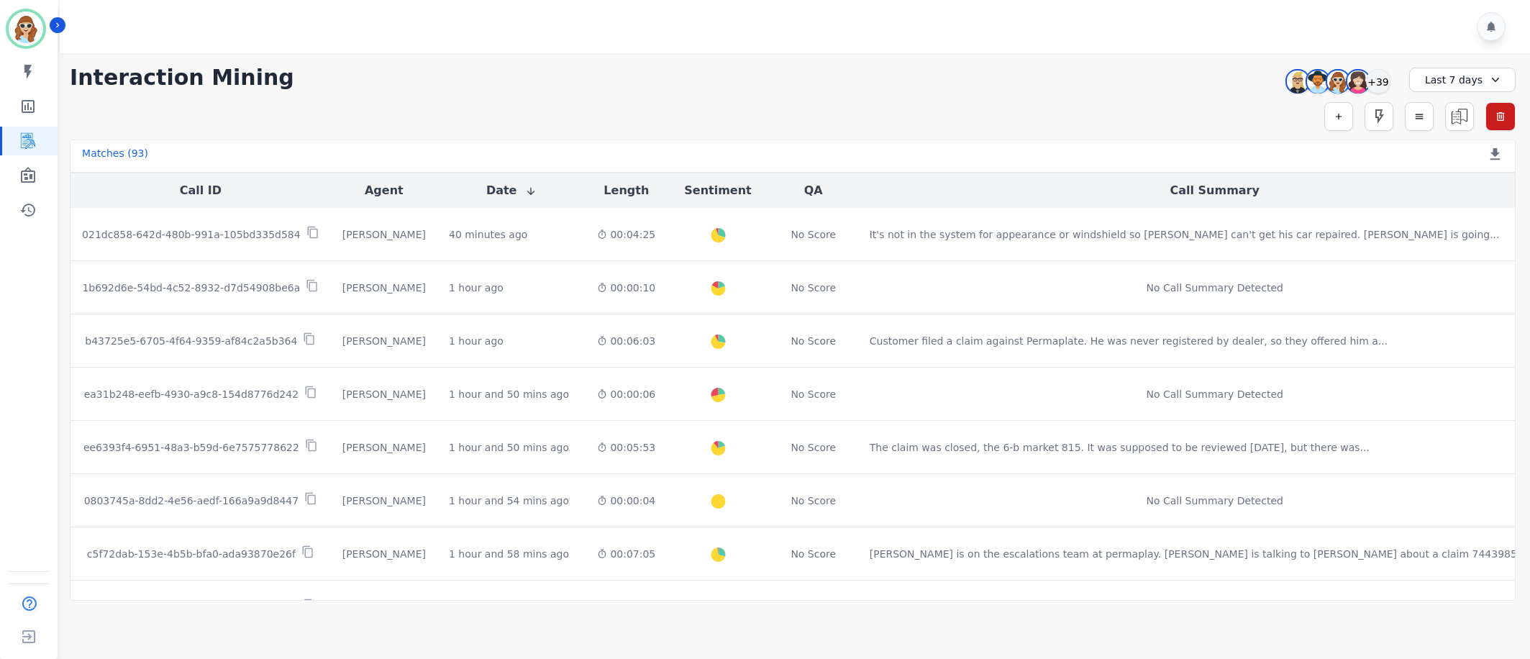
click at [1068, 46] on div at bounding box center [797, 26] width 1474 height 53
click at [1379, 87] on div "+39" at bounding box center [1378, 81] width 24 height 24
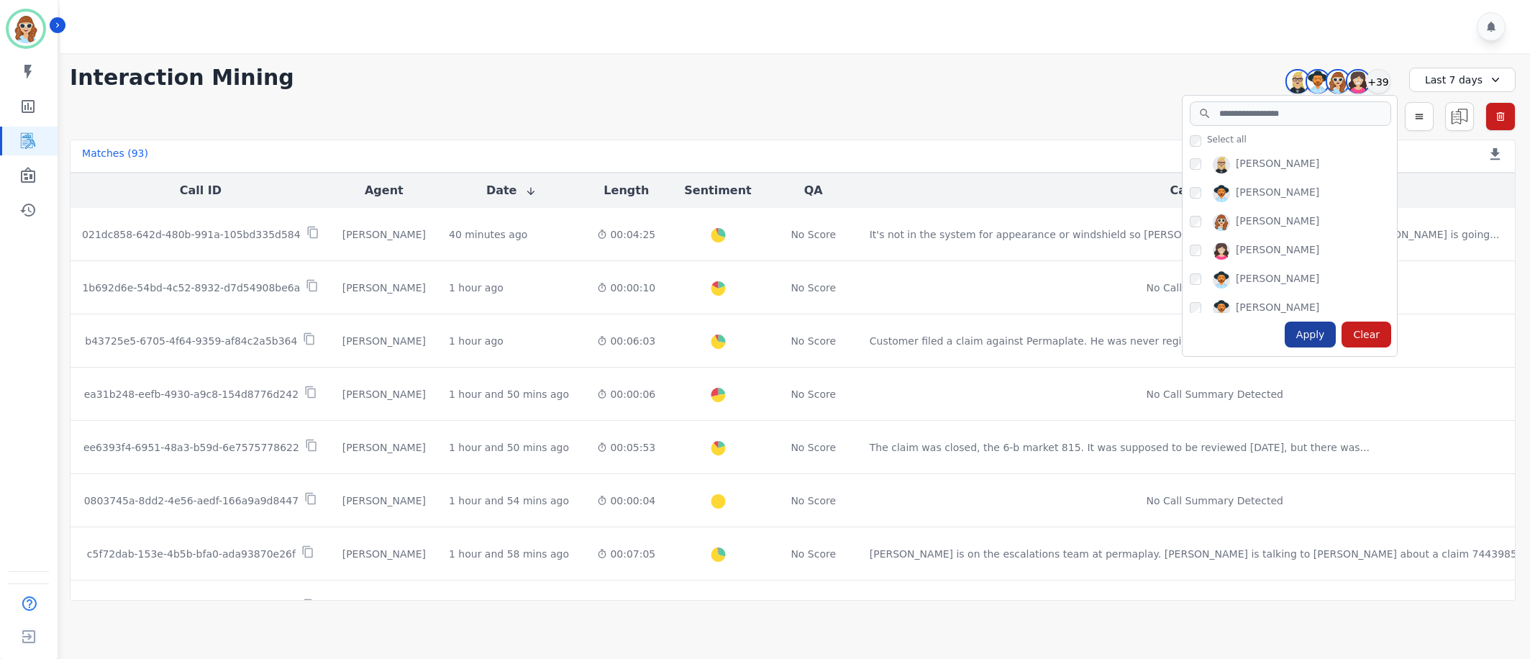
click at [1326, 332] on div "Apply" at bounding box center [1311, 334] width 52 height 26
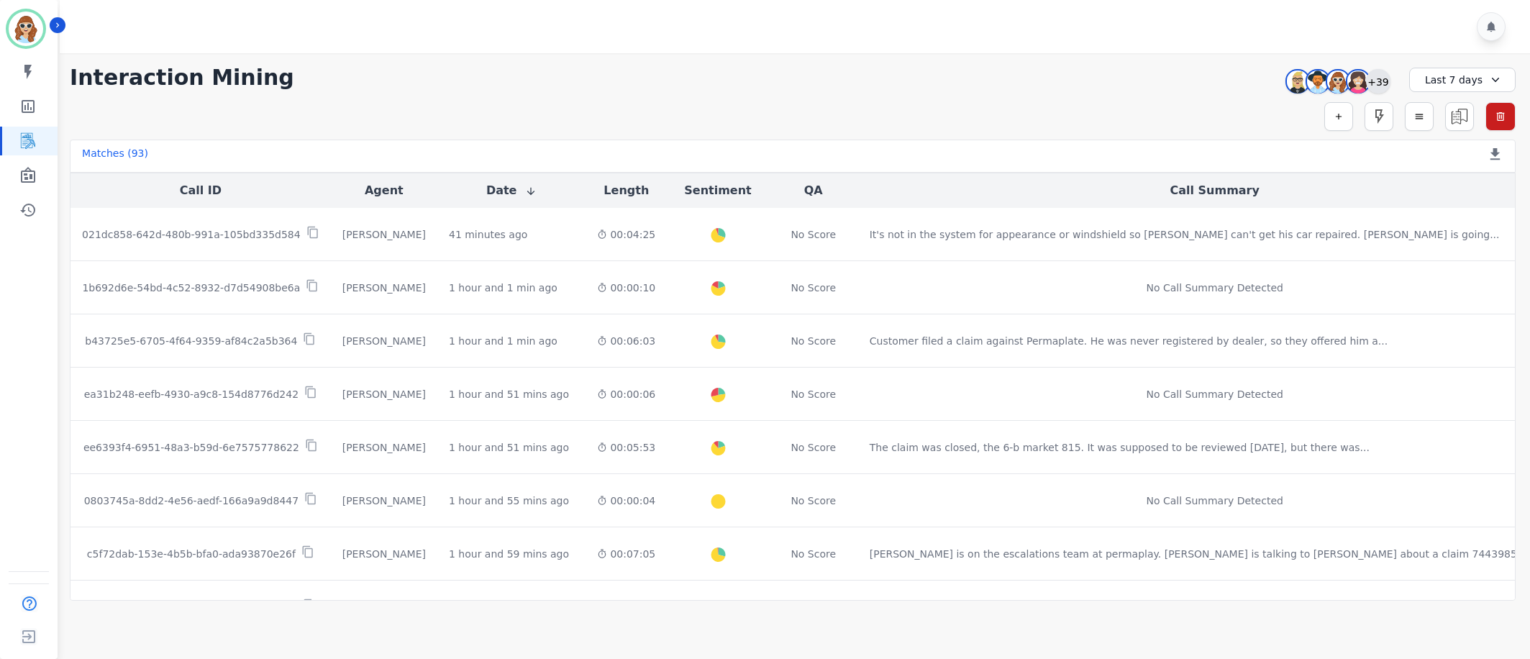
click at [1379, 80] on div "+39" at bounding box center [1378, 81] width 24 height 24
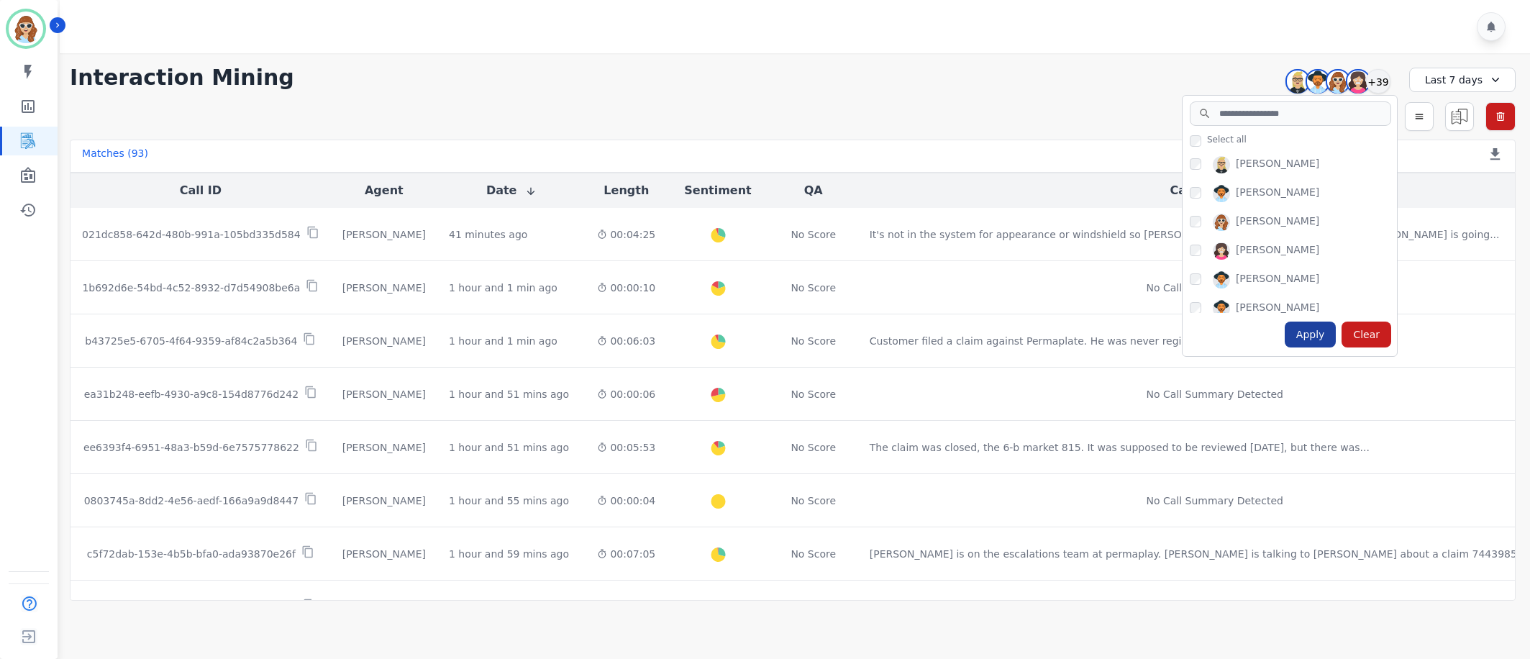
click at [1304, 343] on div "Apply" at bounding box center [1311, 334] width 52 height 26
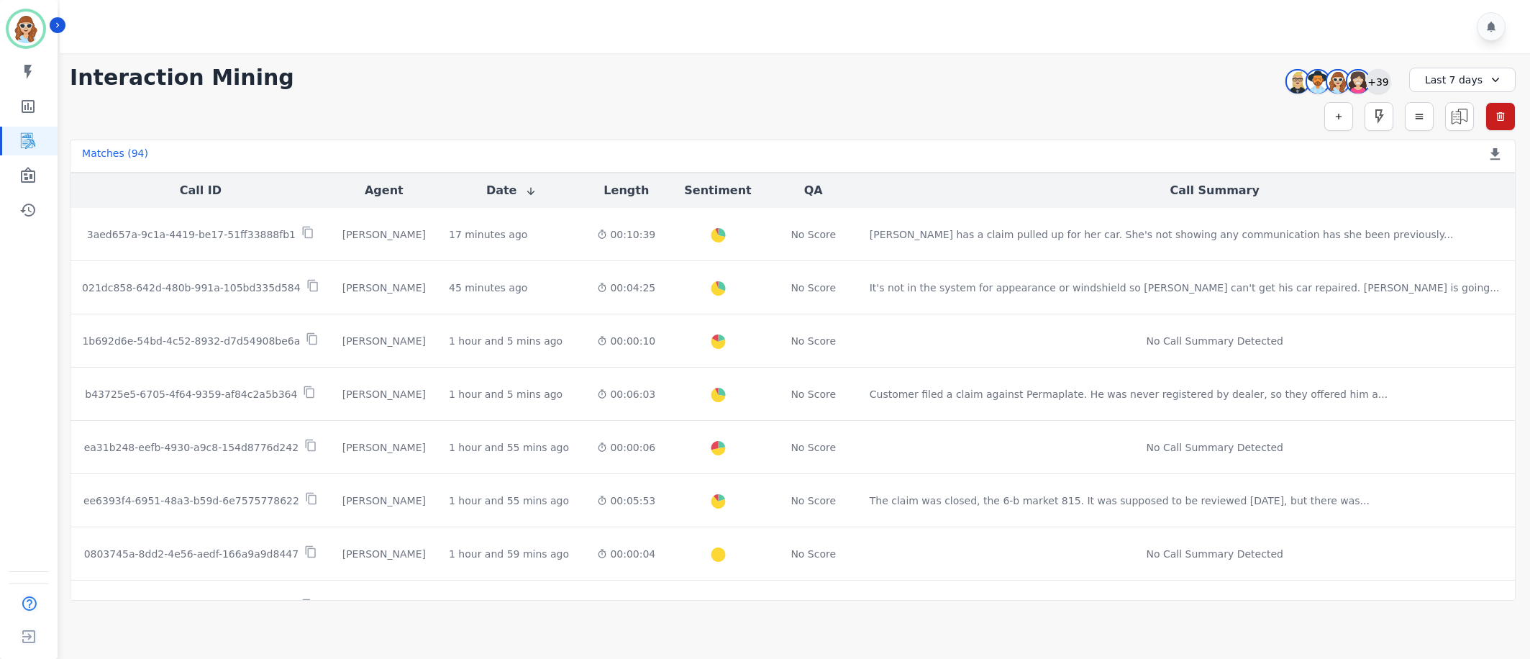
click at [1377, 86] on div "+39" at bounding box center [1378, 81] width 24 height 24
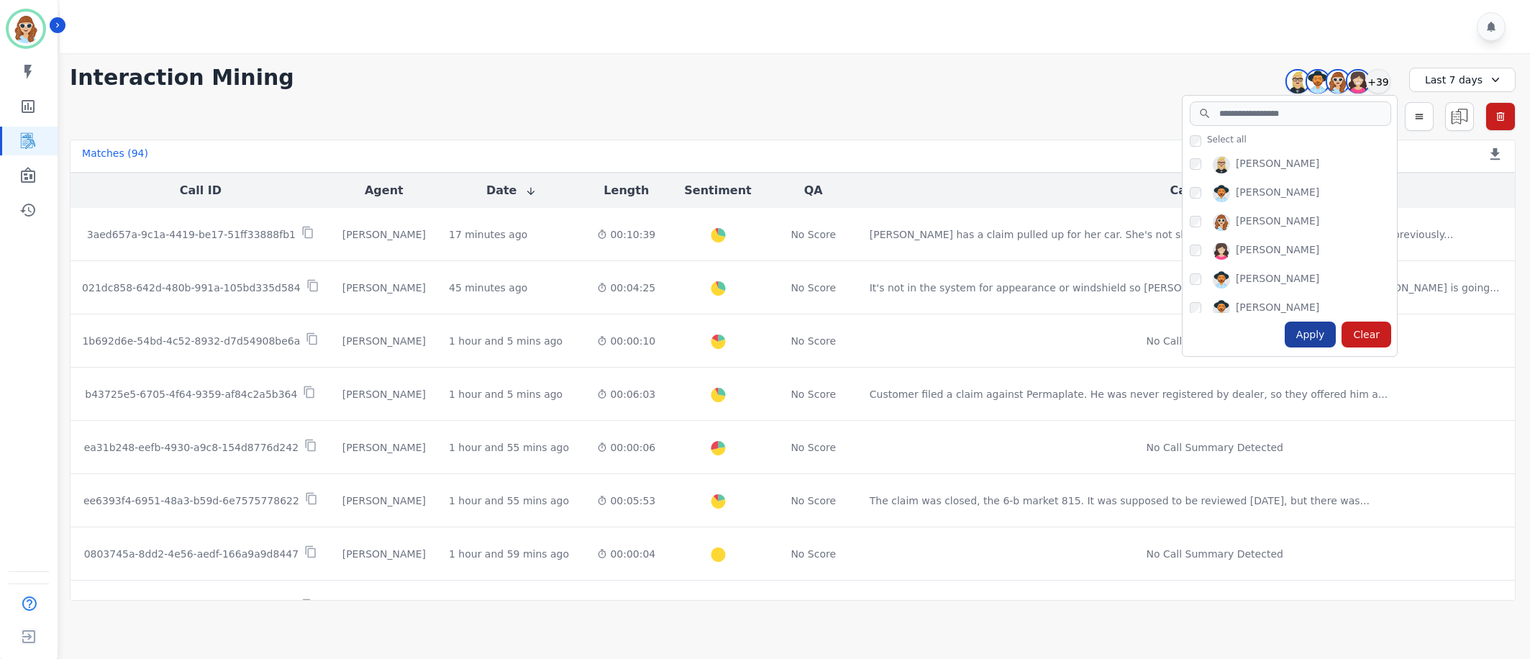
click at [1299, 331] on div "Apply" at bounding box center [1311, 334] width 52 height 26
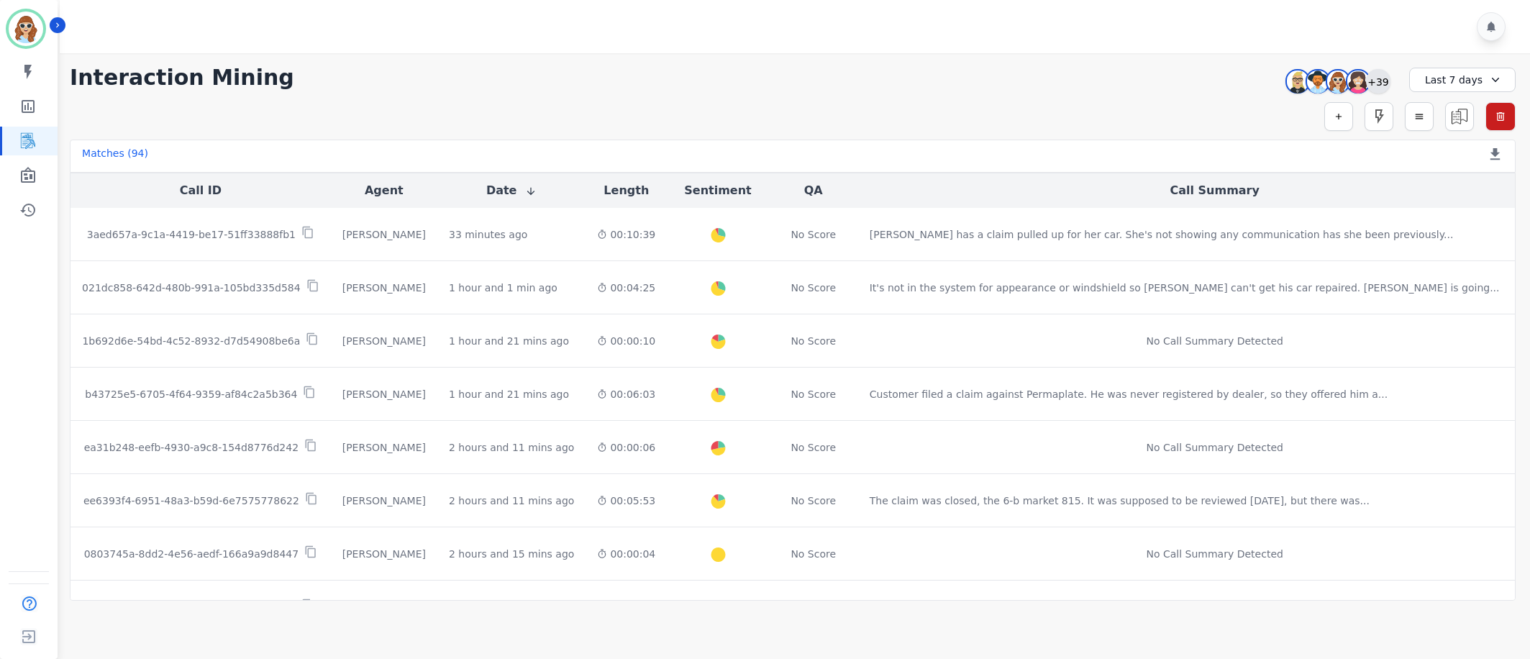
click at [1379, 81] on div "+39" at bounding box center [1378, 81] width 24 height 24
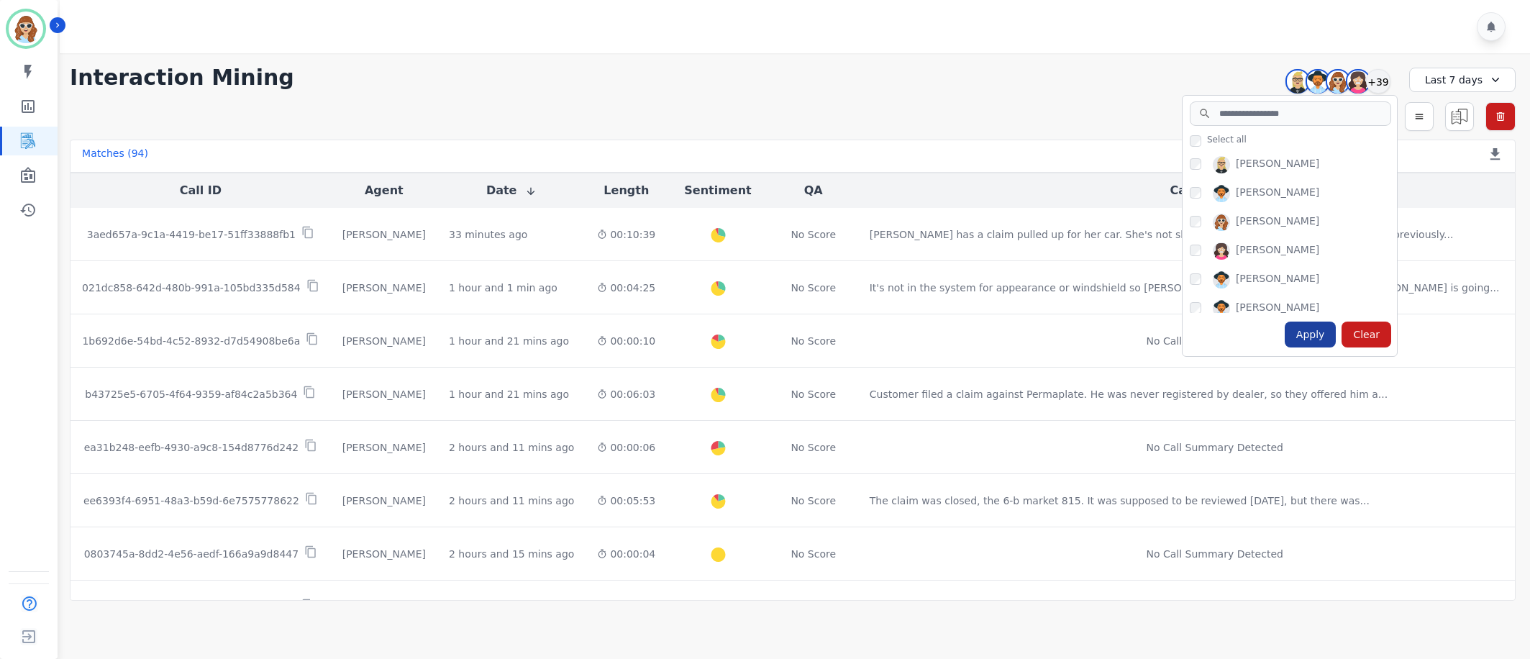
click at [1308, 335] on div "Apply" at bounding box center [1311, 334] width 52 height 26
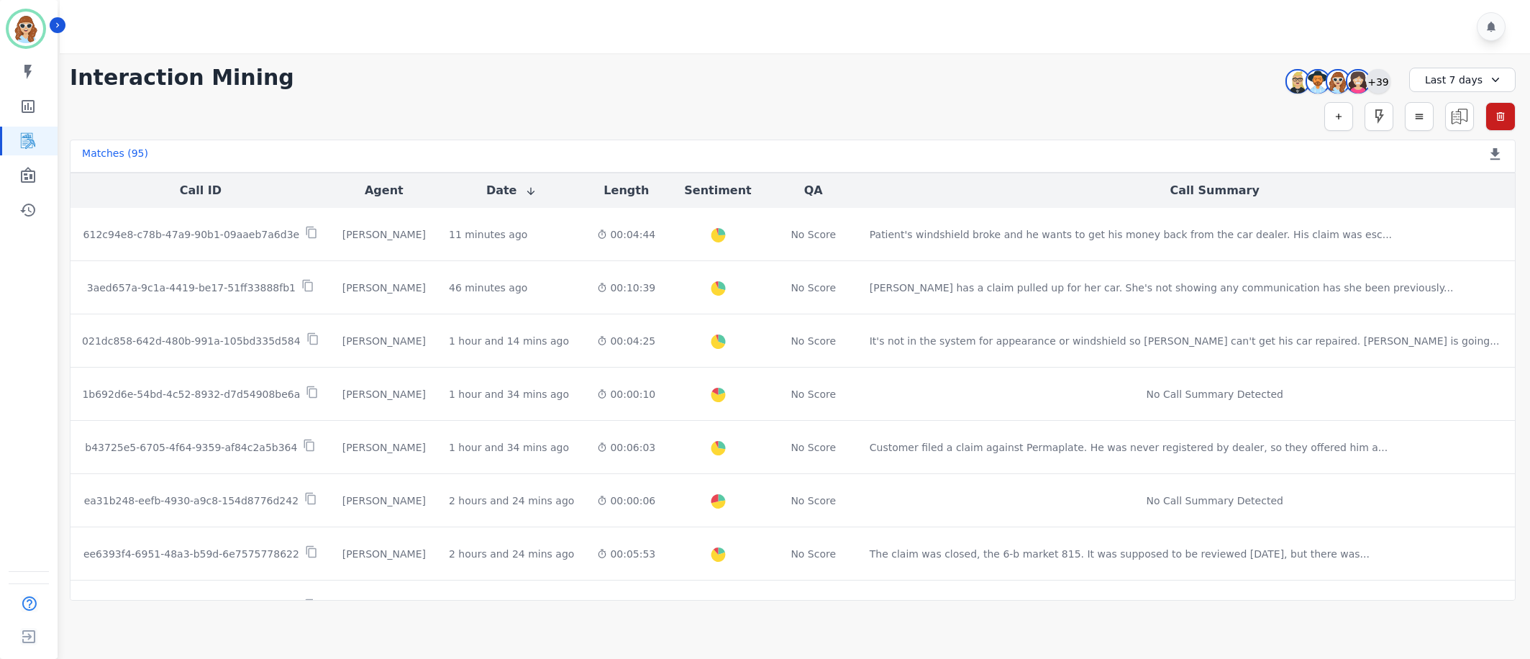
click at [1383, 86] on div "+39" at bounding box center [1378, 81] width 24 height 24
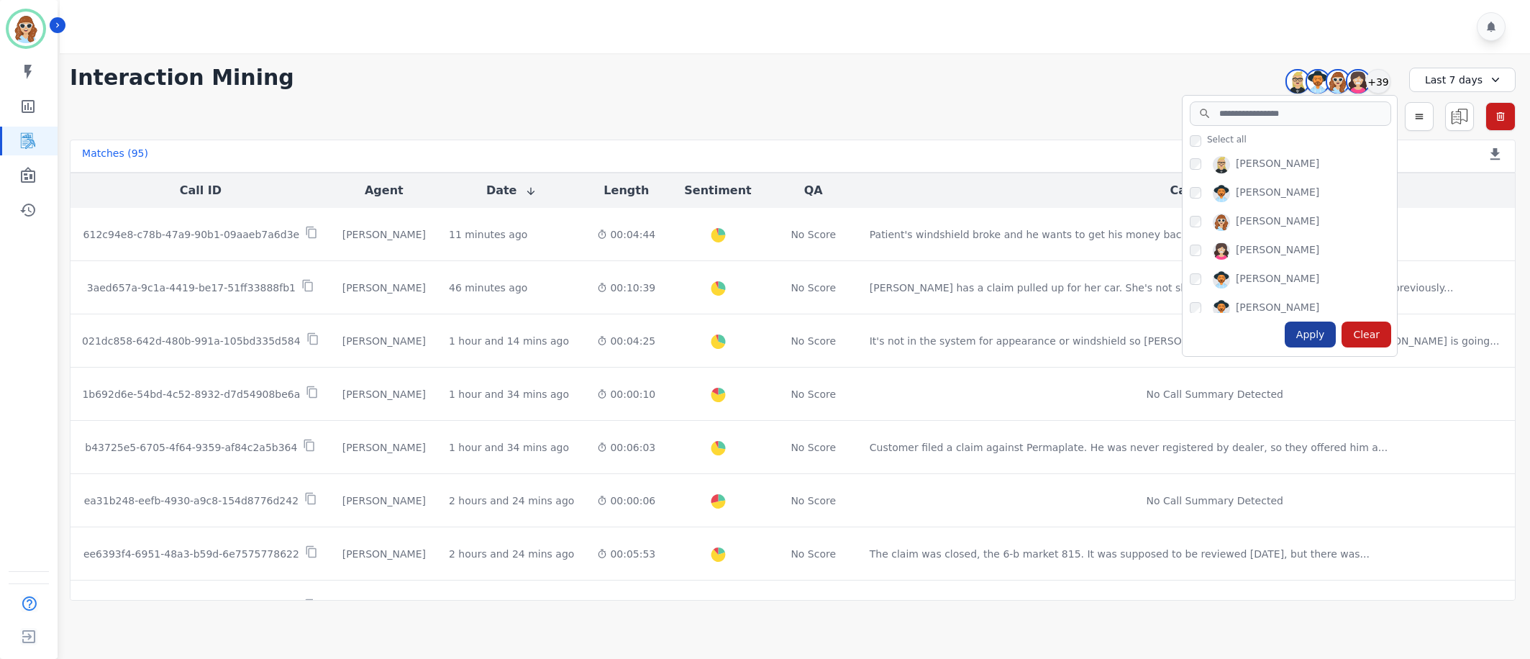
click at [1312, 339] on div "Apply" at bounding box center [1311, 334] width 52 height 26
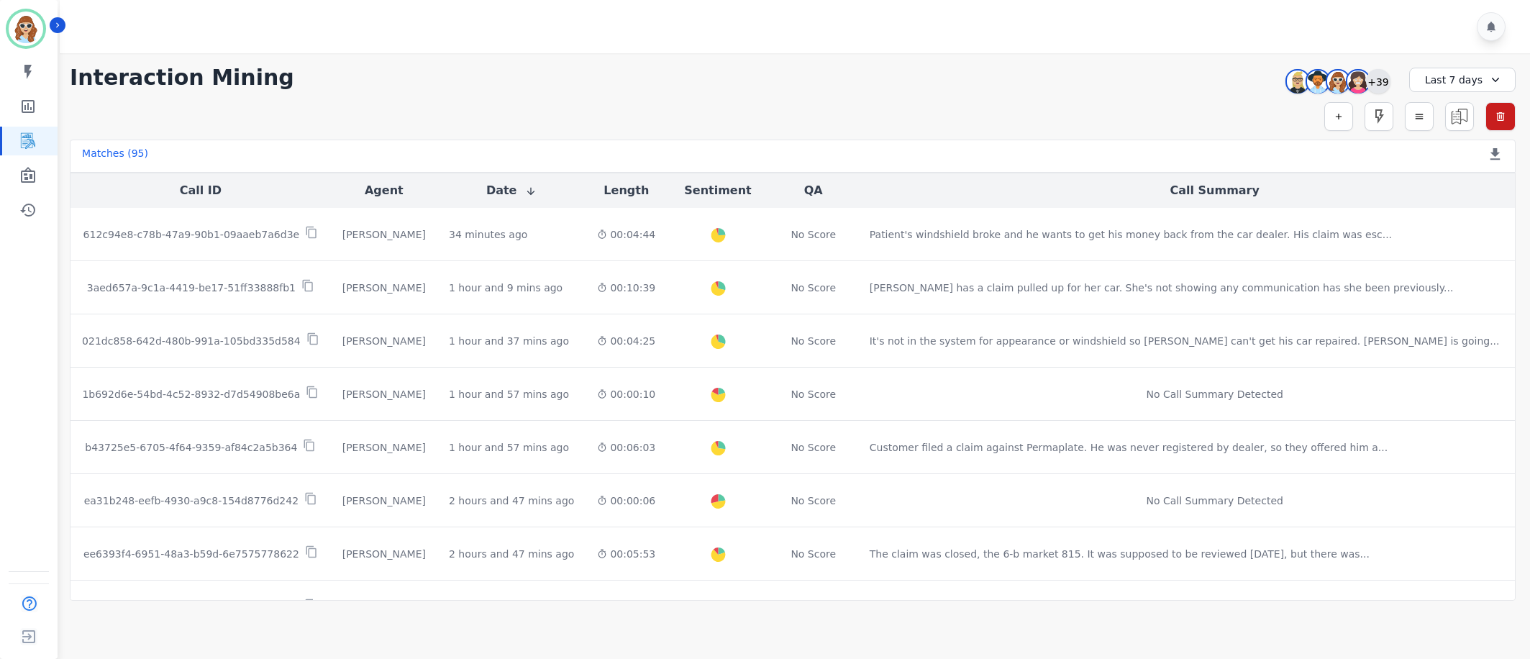
click at [1377, 80] on div "+39" at bounding box center [1378, 81] width 24 height 24
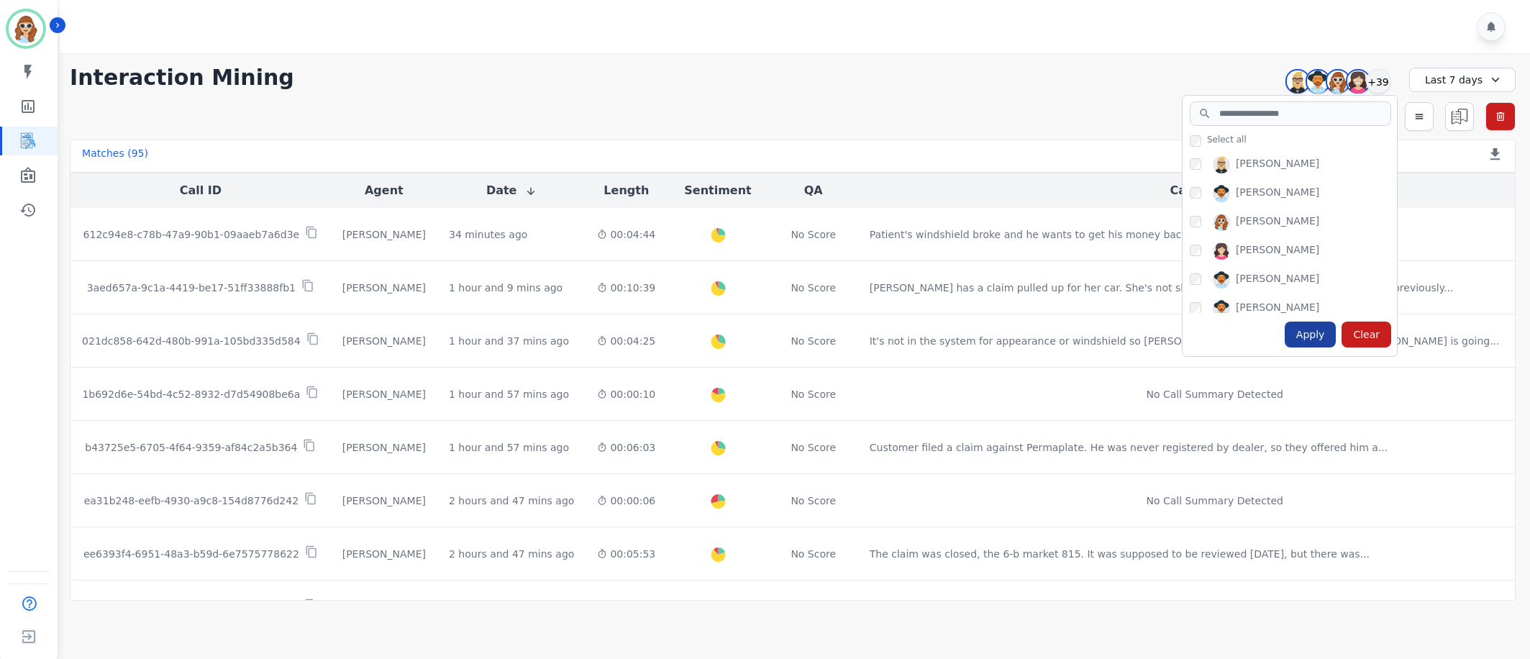
click at [1319, 331] on div "Apply" at bounding box center [1311, 334] width 52 height 26
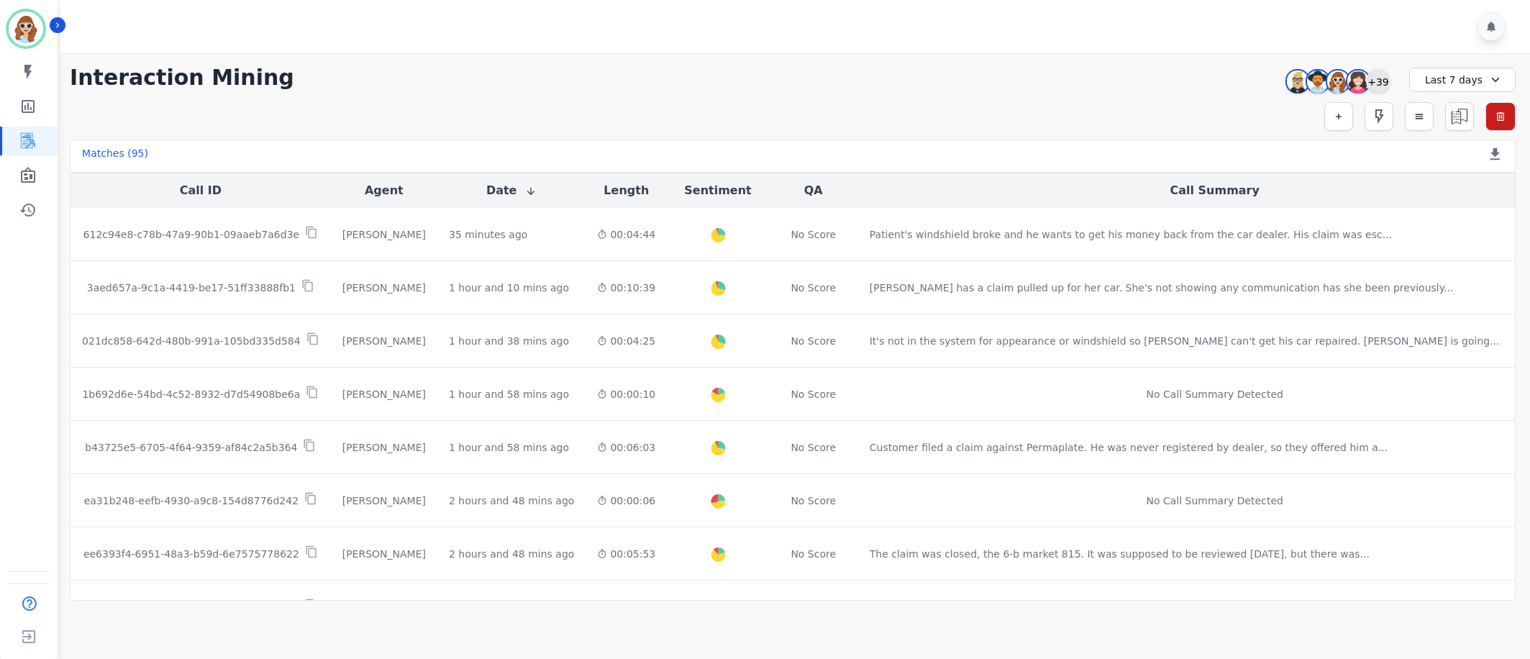
click at [1377, 82] on div "+39" at bounding box center [1378, 81] width 24 height 24
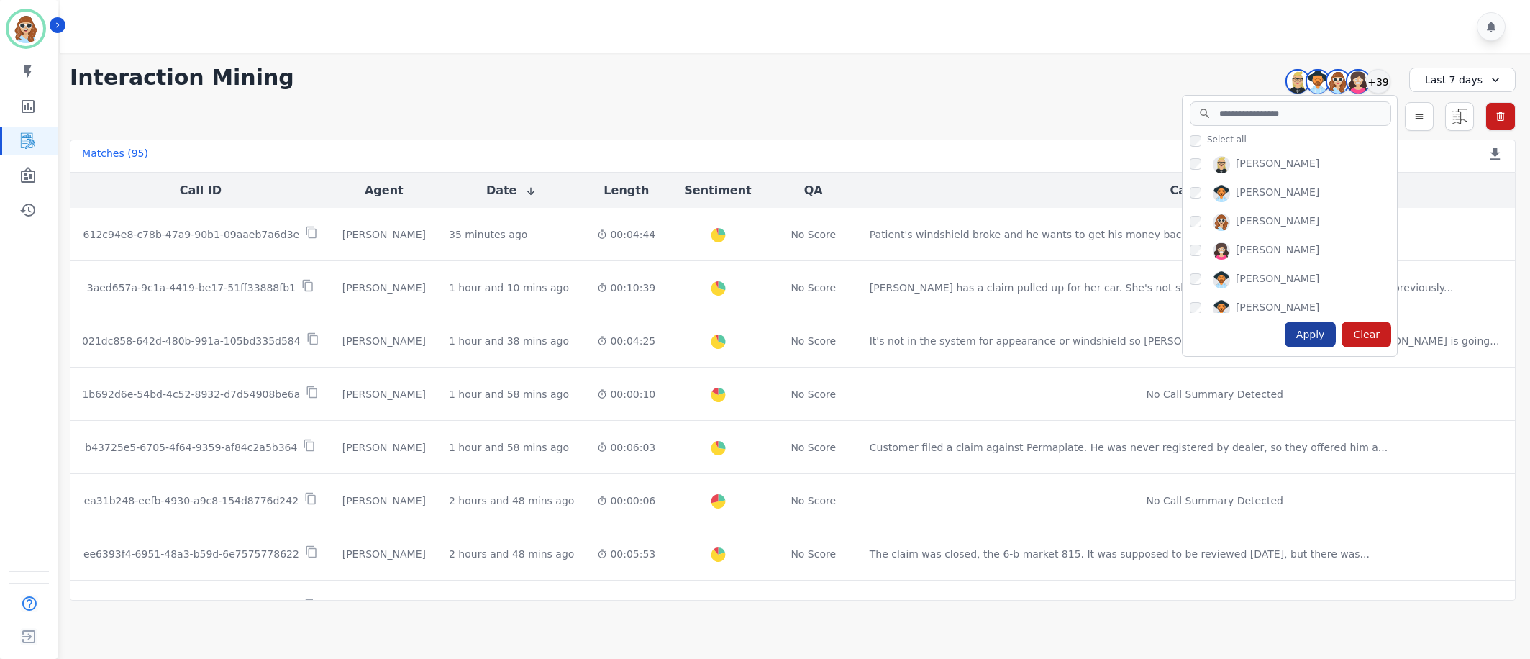
click at [1323, 330] on div "Apply" at bounding box center [1311, 334] width 52 height 26
